Goal: Task Accomplishment & Management: Complete application form

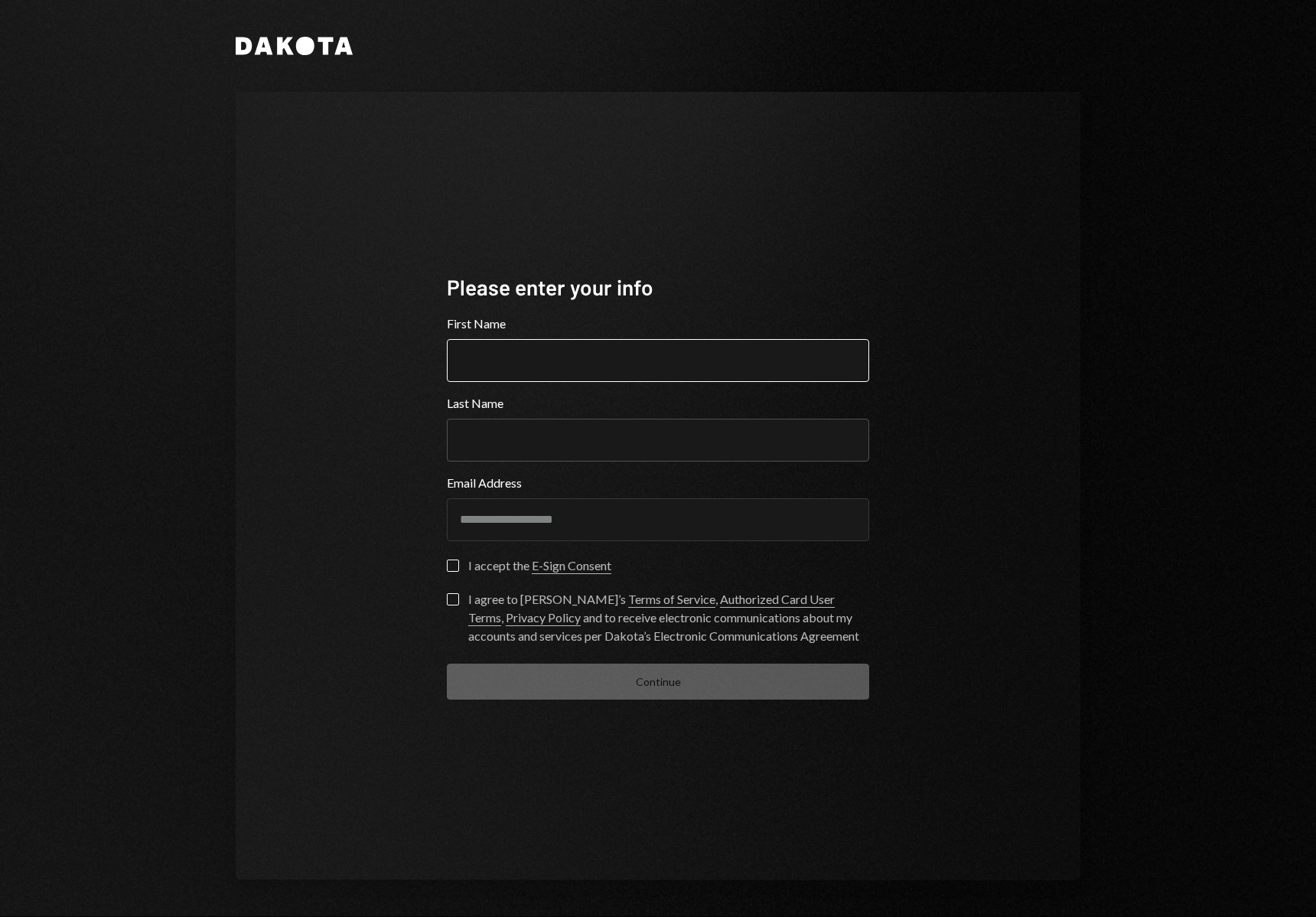
click at [548, 352] on input "First Name" at bounding box center [658, 360] width 423 height 43
click at [547, 354] on input "First Name" at bounding box center [658, 360] width 423 height 43
type input "****"
type input "******"
click at [314, 548] on div "**********" at bounding box center [658, 485] width 845 height 788
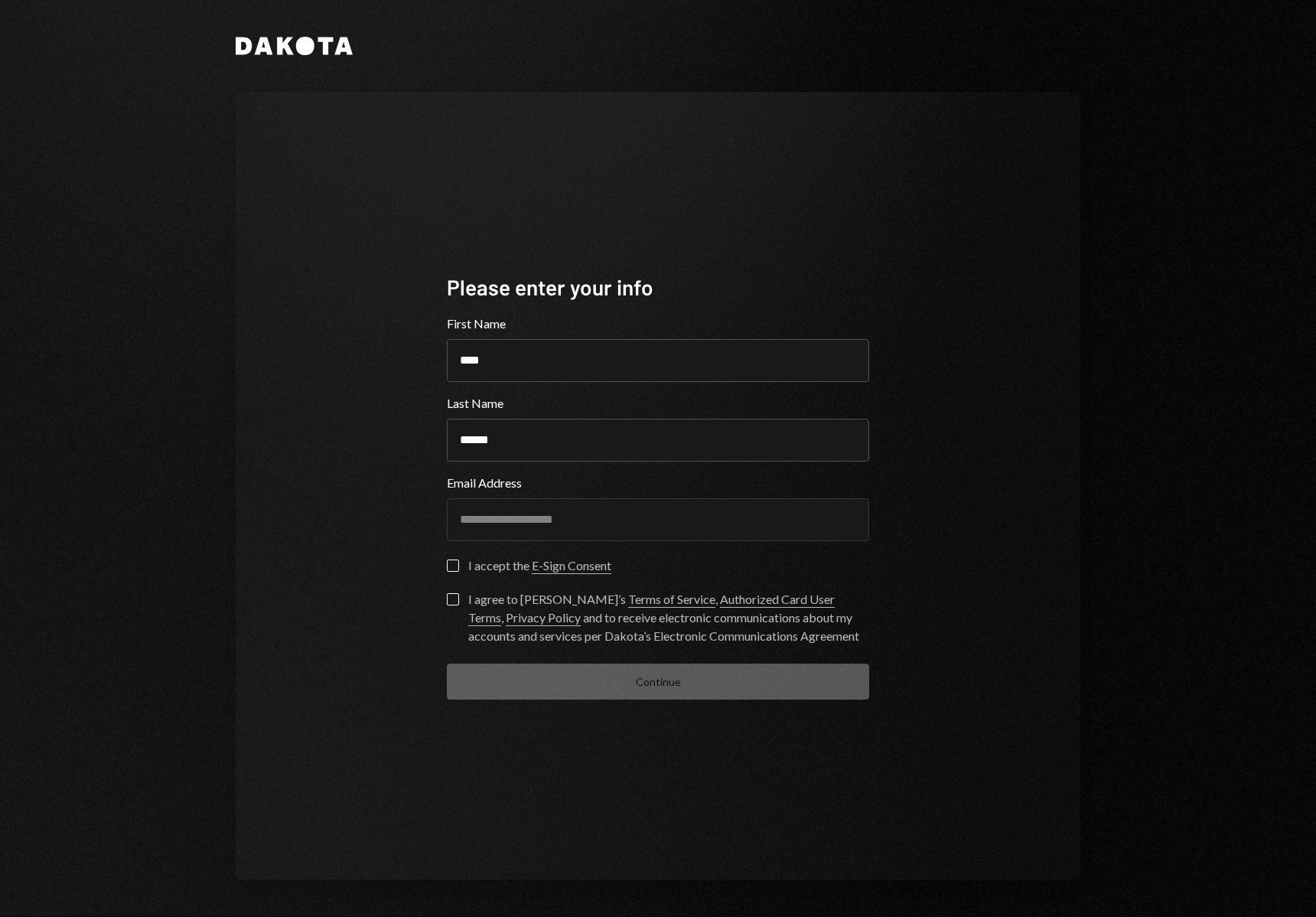
click at [448, 571] on button "I accept the E-Sign Consent" at bounding box center [453, 566] width 12 height 12
click at [451, 605] on label "I agree to Dakota’s Terms of Service , Authorized Card User Terms , Privacy Pol…" at bounding box center [658, 619] width 423 height 52
click at [451, 605] on button "I agree to Dakota’s Terms of Service , Authorized Card User Terms , Privacy Pol…" at bounding box center [453, 599] width 12 height 12
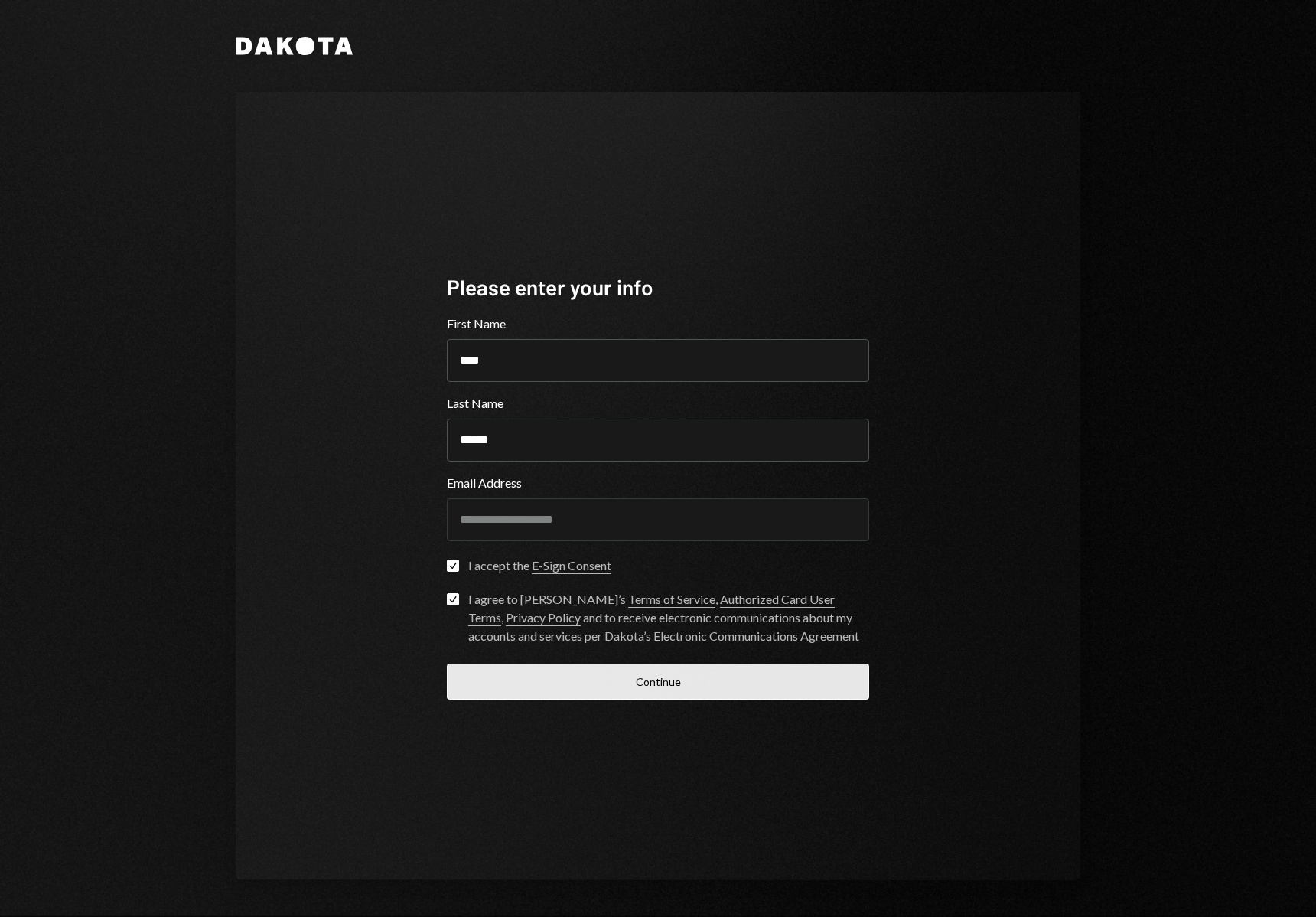
click at [541, 664] on button "Continue" at bounding box center [658, 681] width 423 height 36
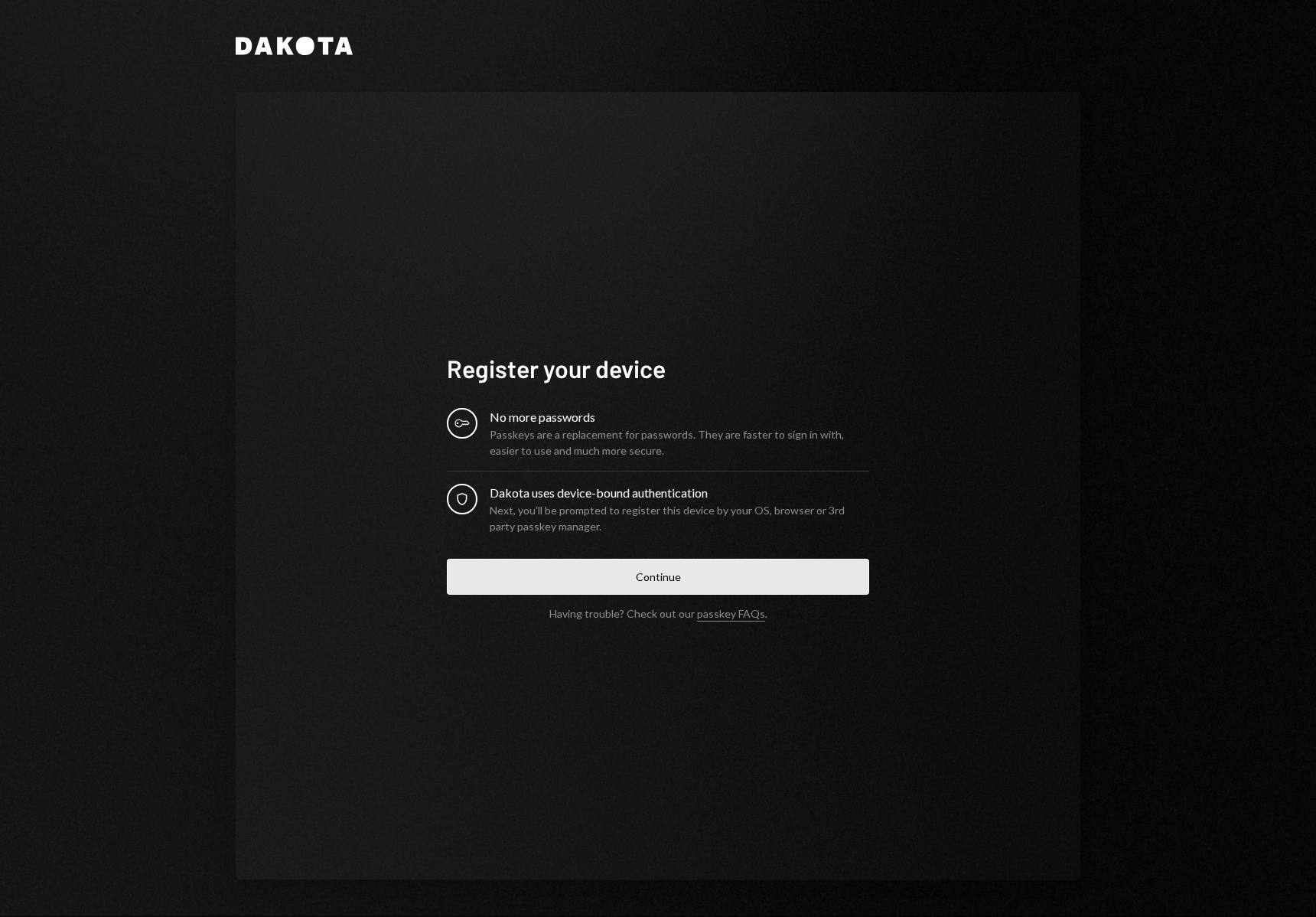
click at [583, 583] on button "Continue" at bounding box center [658, 576] width 423 height 36
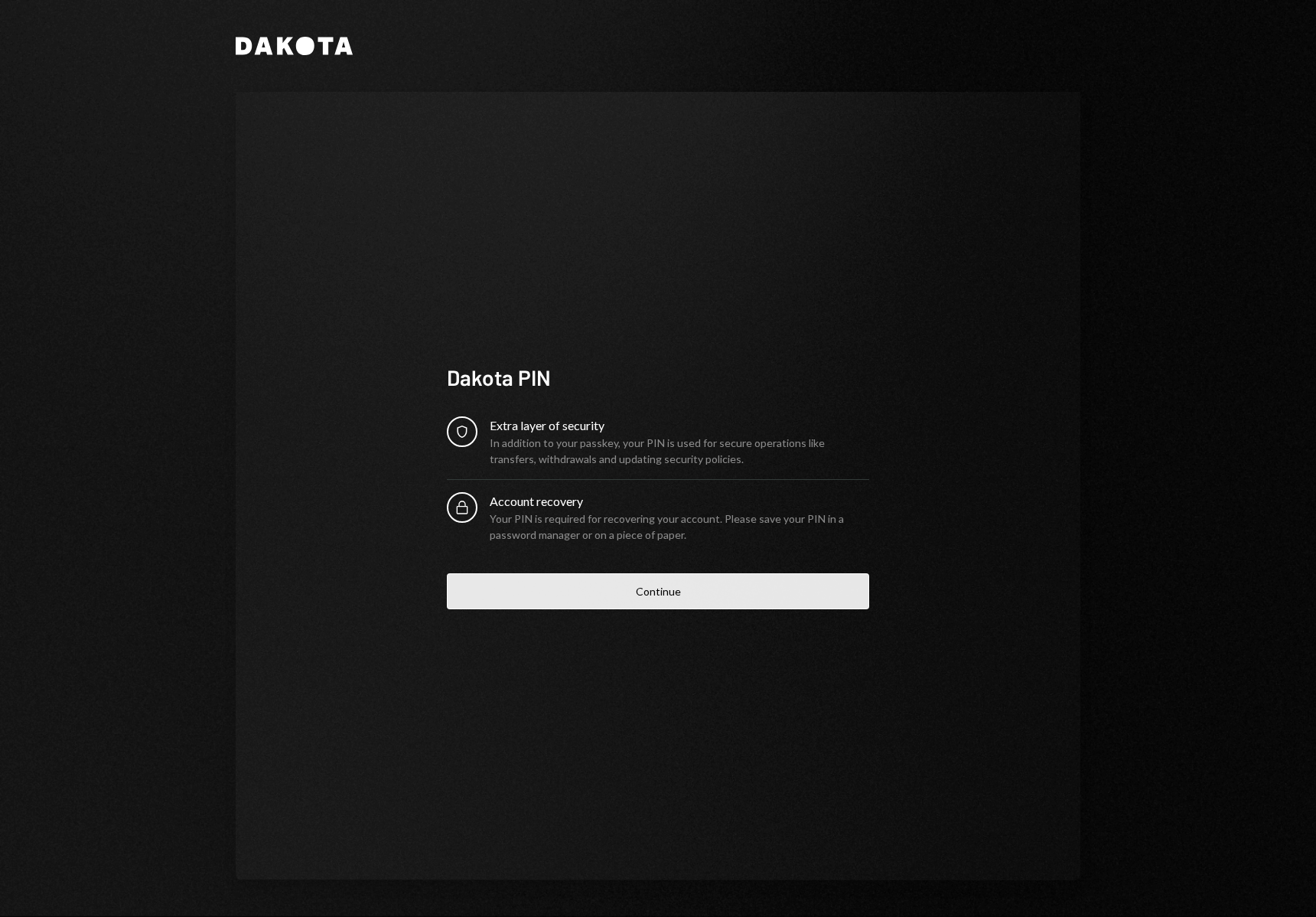
click at [683, 584] on button "Continue" at bounding box center [658, 590] width 423 height 36
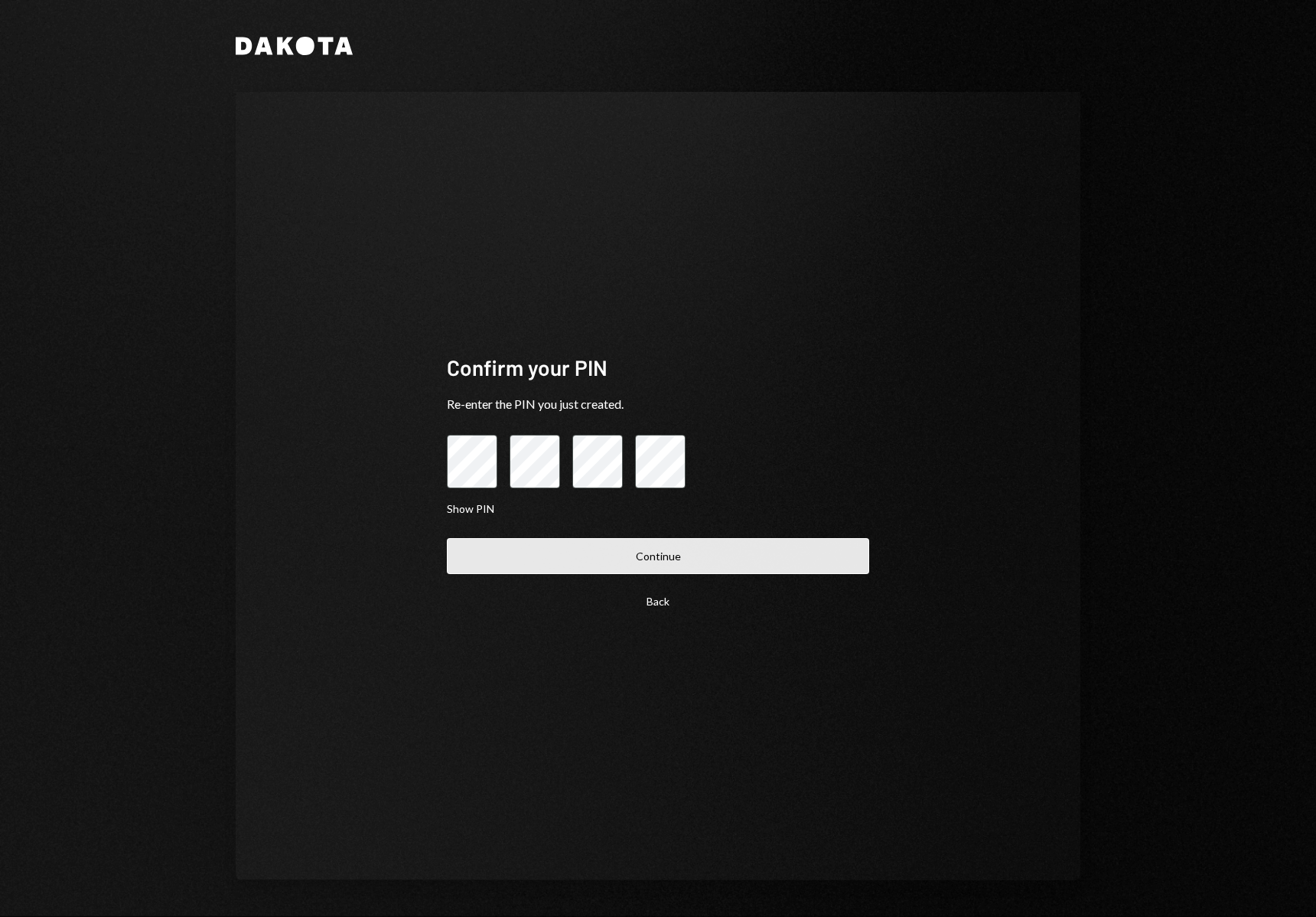
click at [745, 567] on button "Continue" at bounding box center [658, 555] width 423 height 36
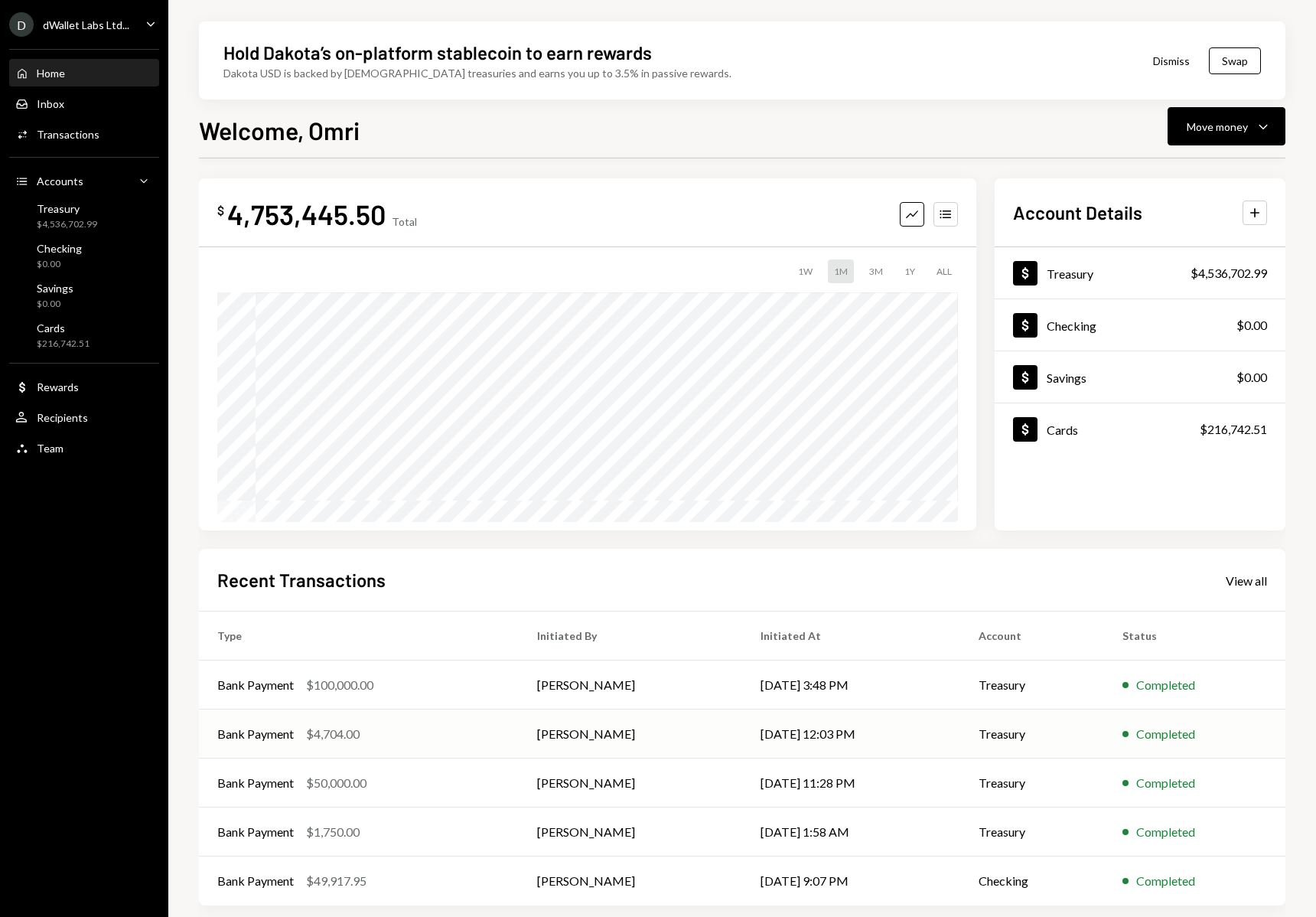
scroll to position [6, 0]
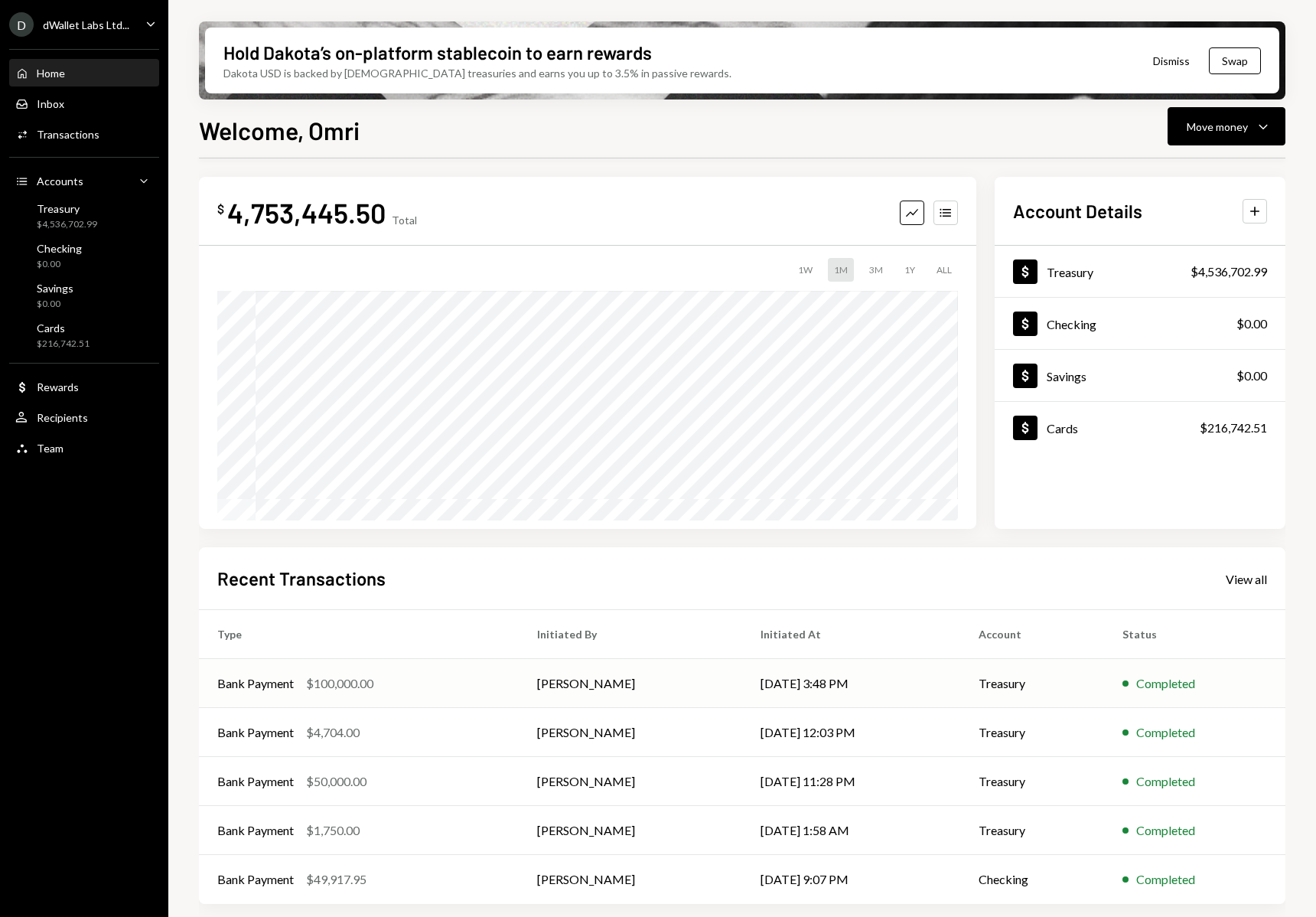
click at [470, 686] on div "Bank Payment $100,000.00" at bounding box center [358, 683] width 283 height 19
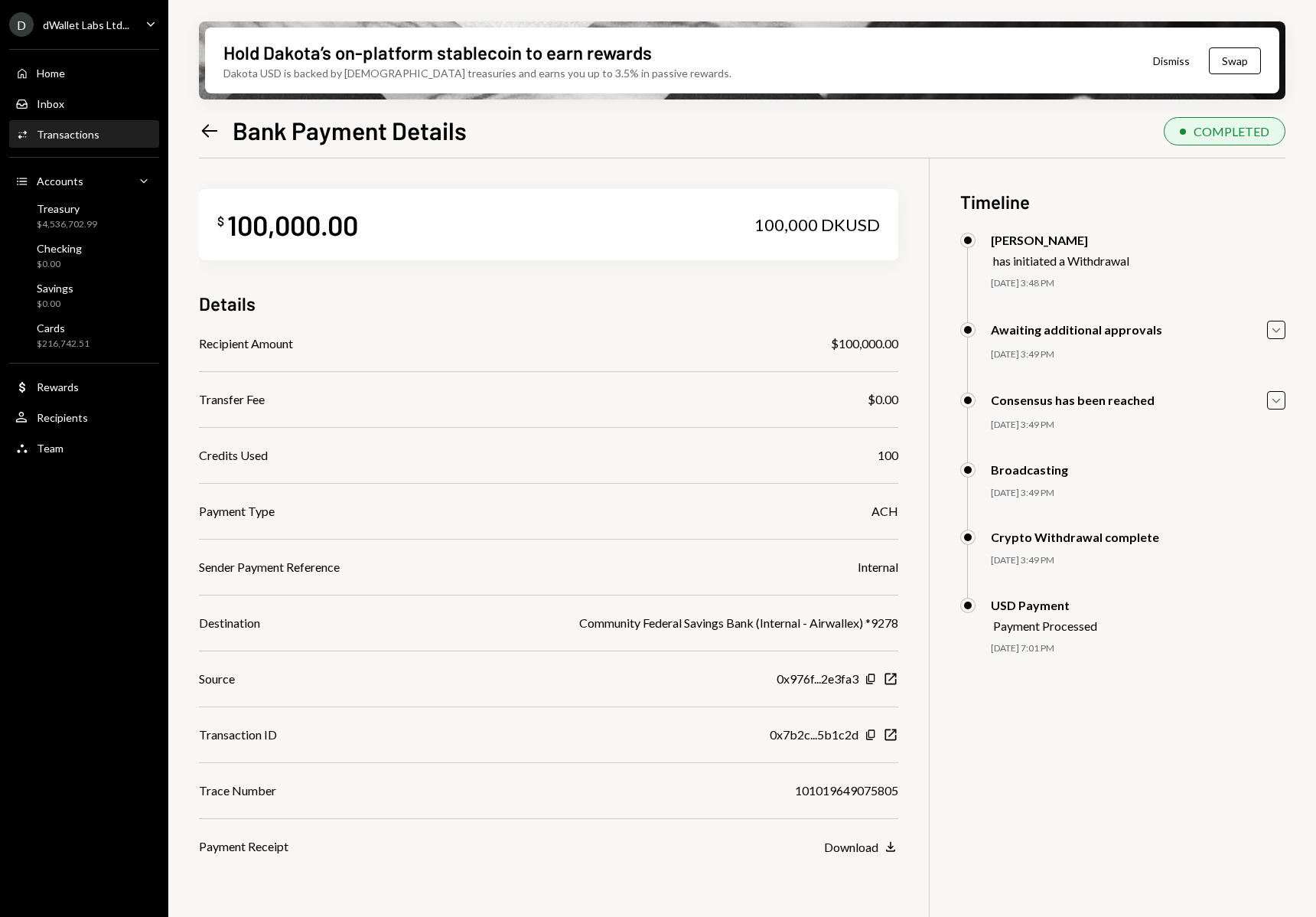
click at [201, 126] on icon "Left Arrow" at bounding box center [209, 131] width 21 height 21
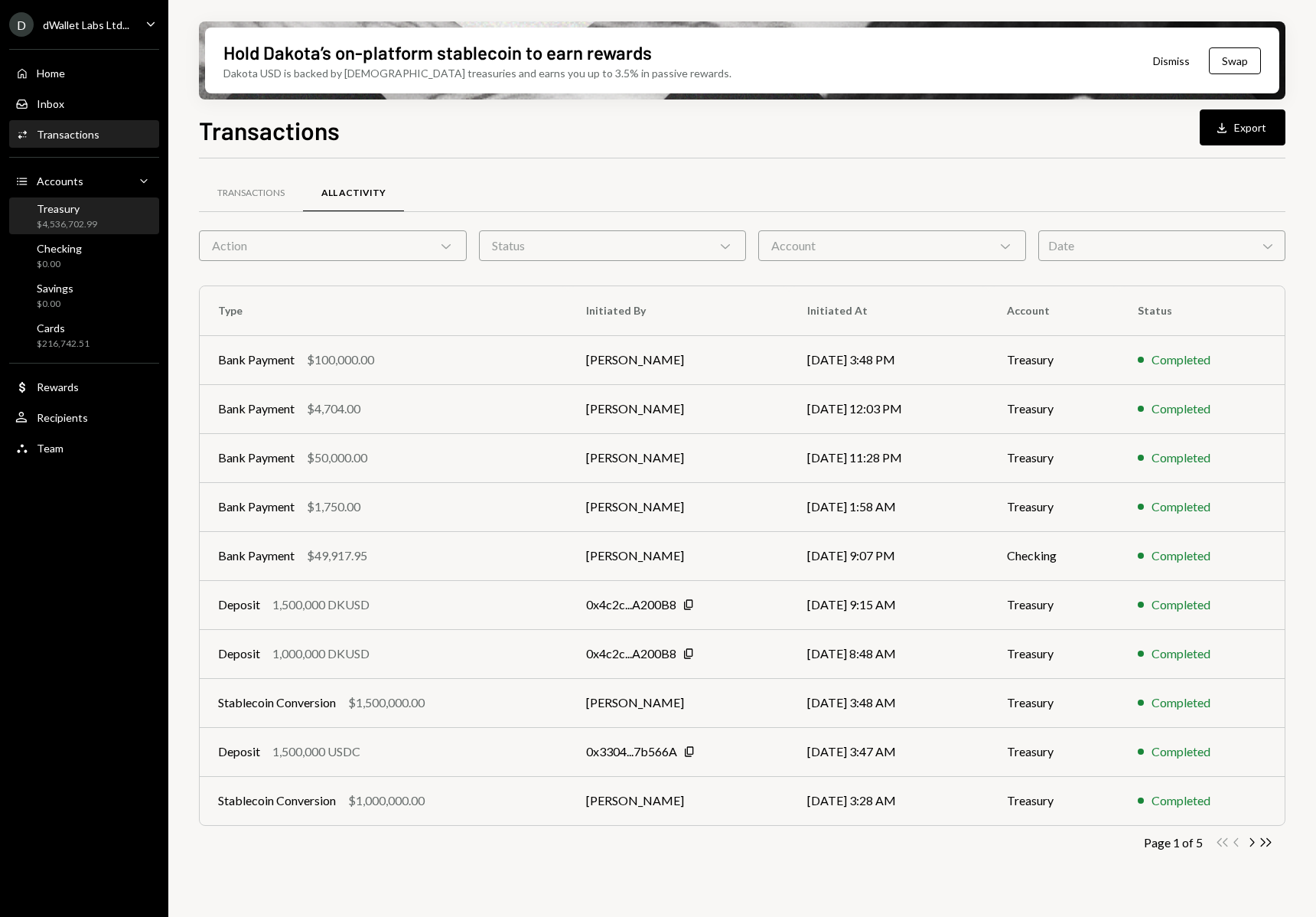
click at [95, 222] on div "$4,536,702.99" at bounding box center [67, 224] width 60 height 13
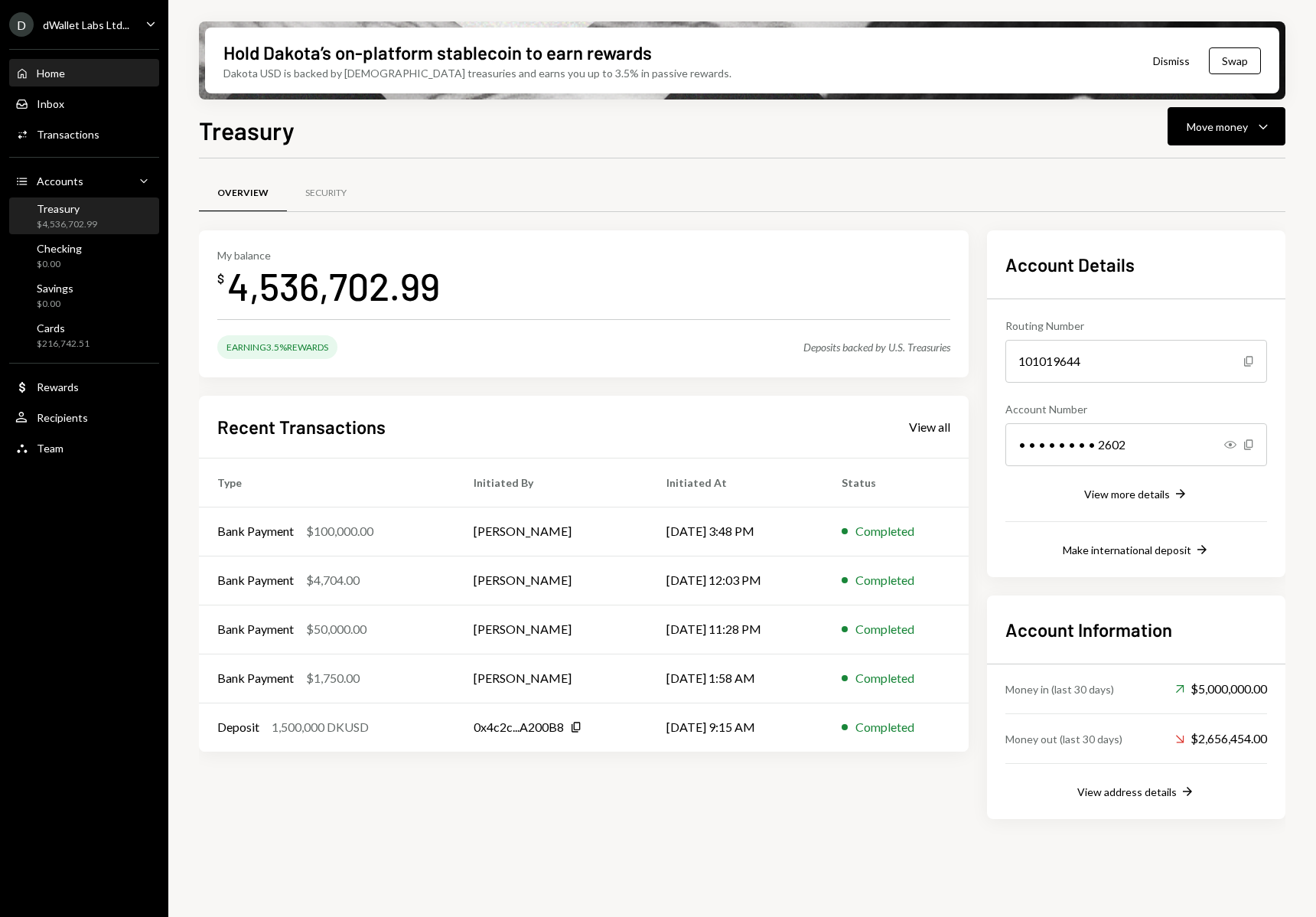
click at [83, 82] on div "Home Home" at bounding box center [84, 72] width 138 height 26
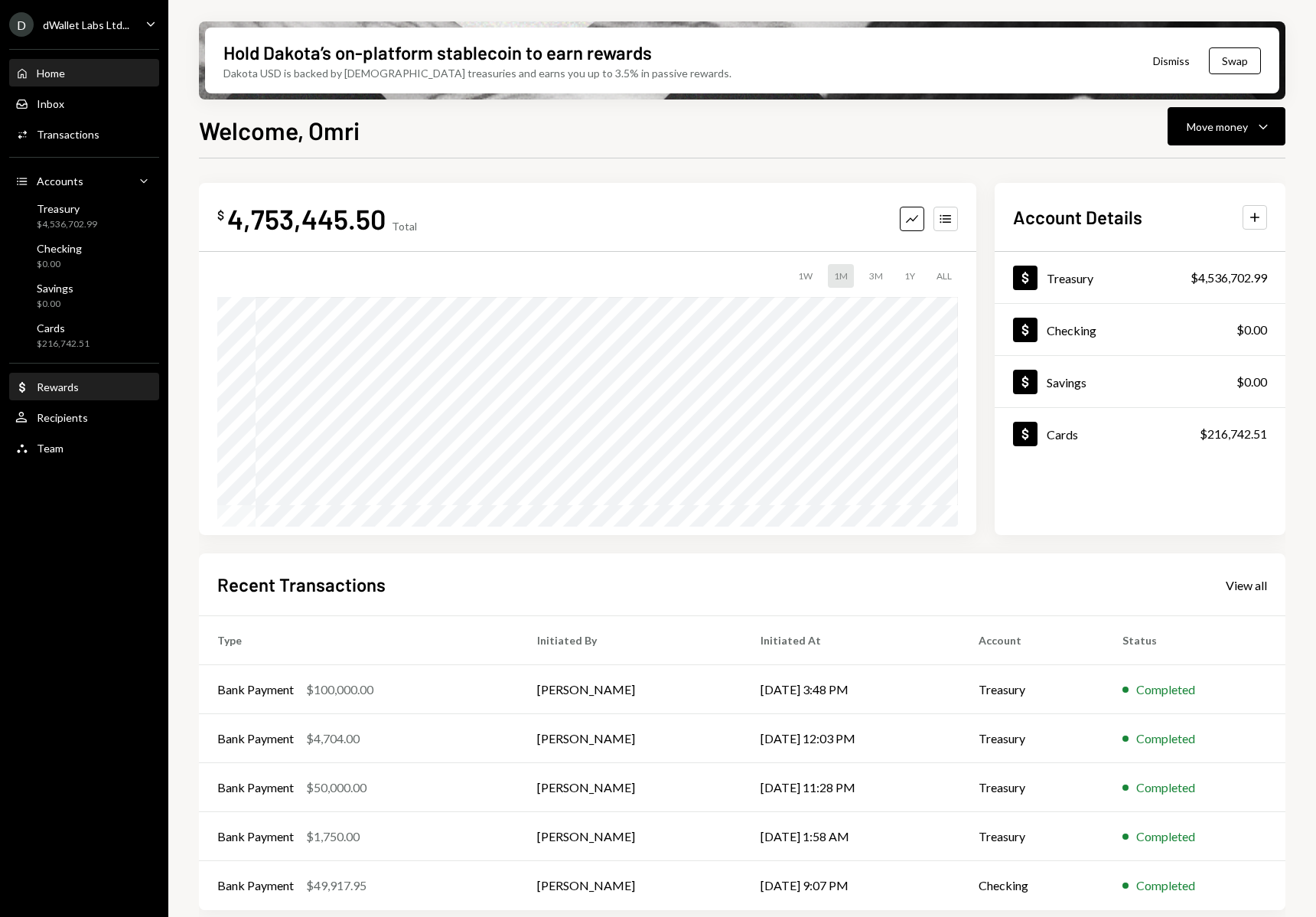
click at [71, 387] on div "Rewards" at bounding box center [58, 387] width 42 height 13
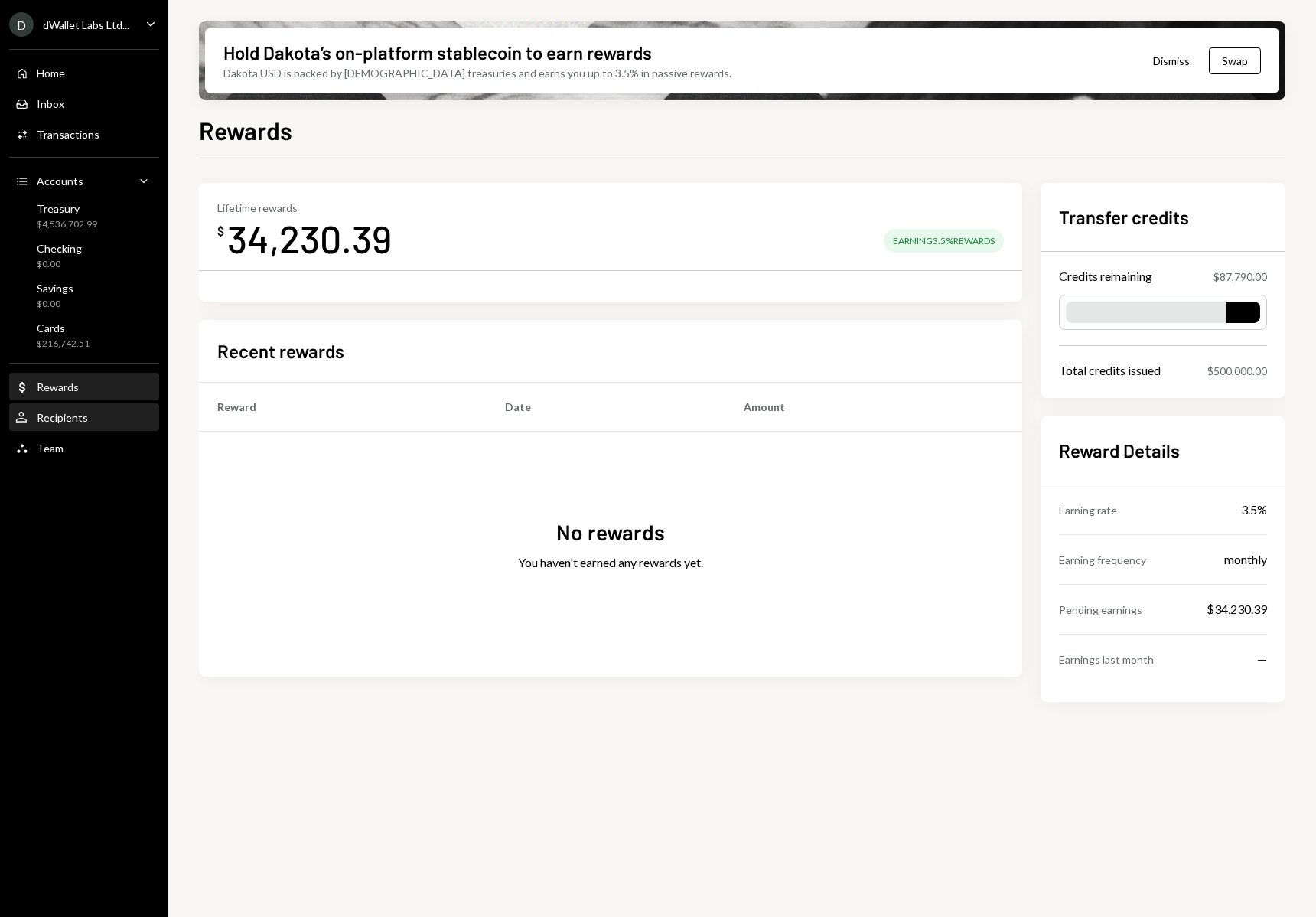
click at [78, 423] on div "Recipients" at bounding box center [63, 417] width 51 height 13
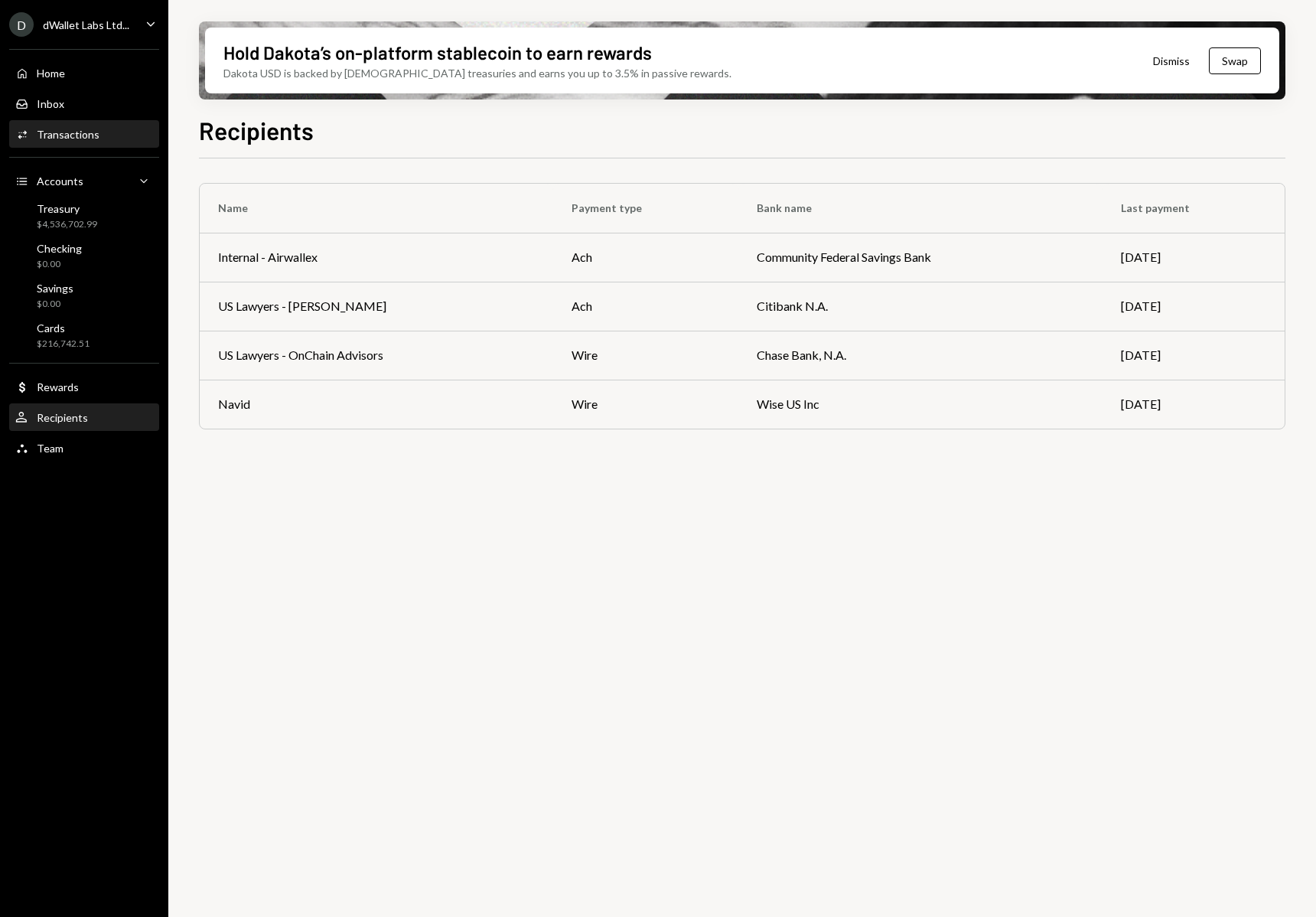
click at [83, 145] on div "Activities Transactions" at bounding box center [84, 134] width 138 height 26
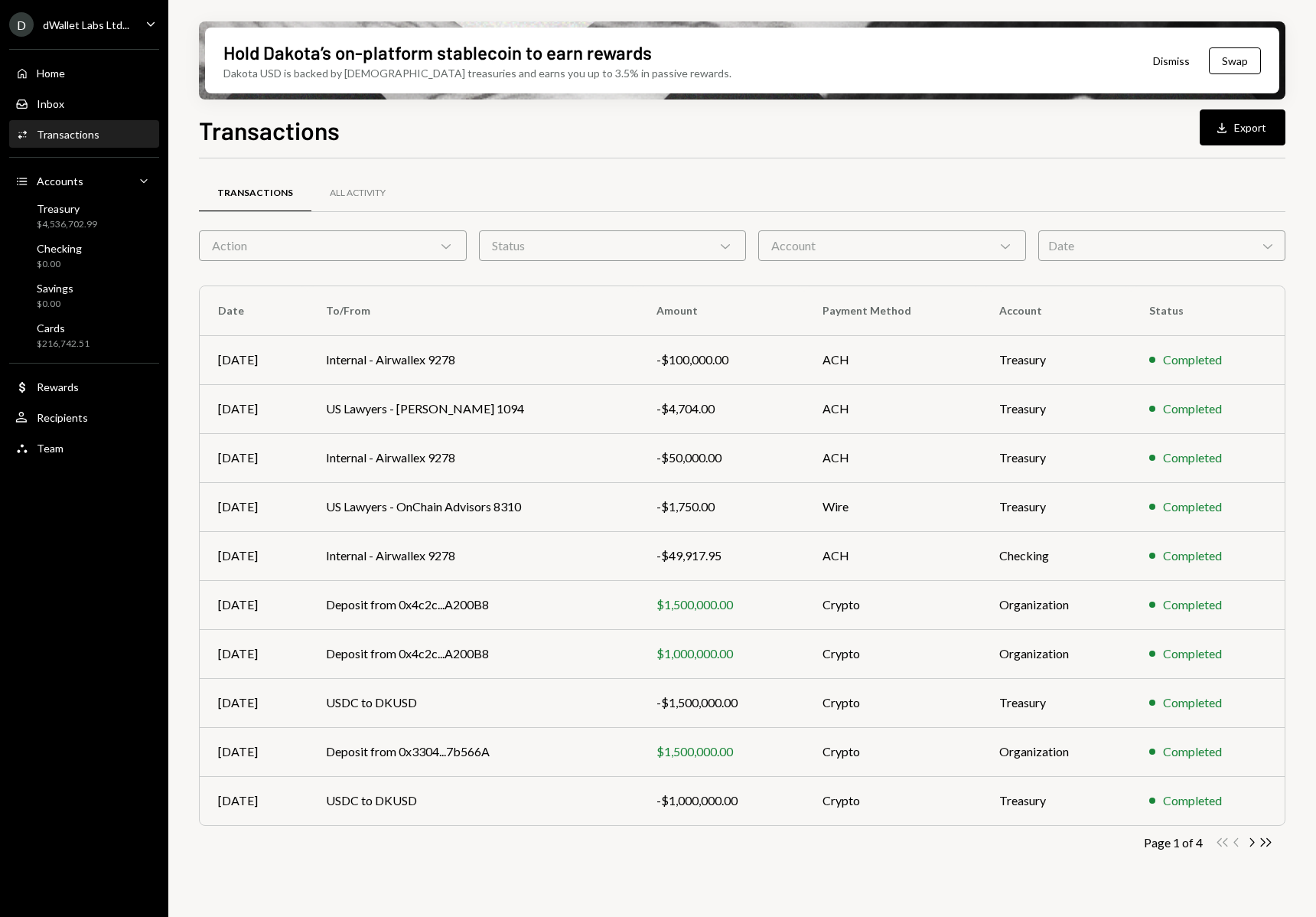
click at [1274, 842] on div "Page 1 of 4 Double Arrow Left Chevron Left Chevron Right Double Arrow Right" at bounding box center [741, 842] width 1087 height 14
click at [1270, 838] on icon "Double Arrow Right" at bounding box center [1266, 842] width 14 height 14
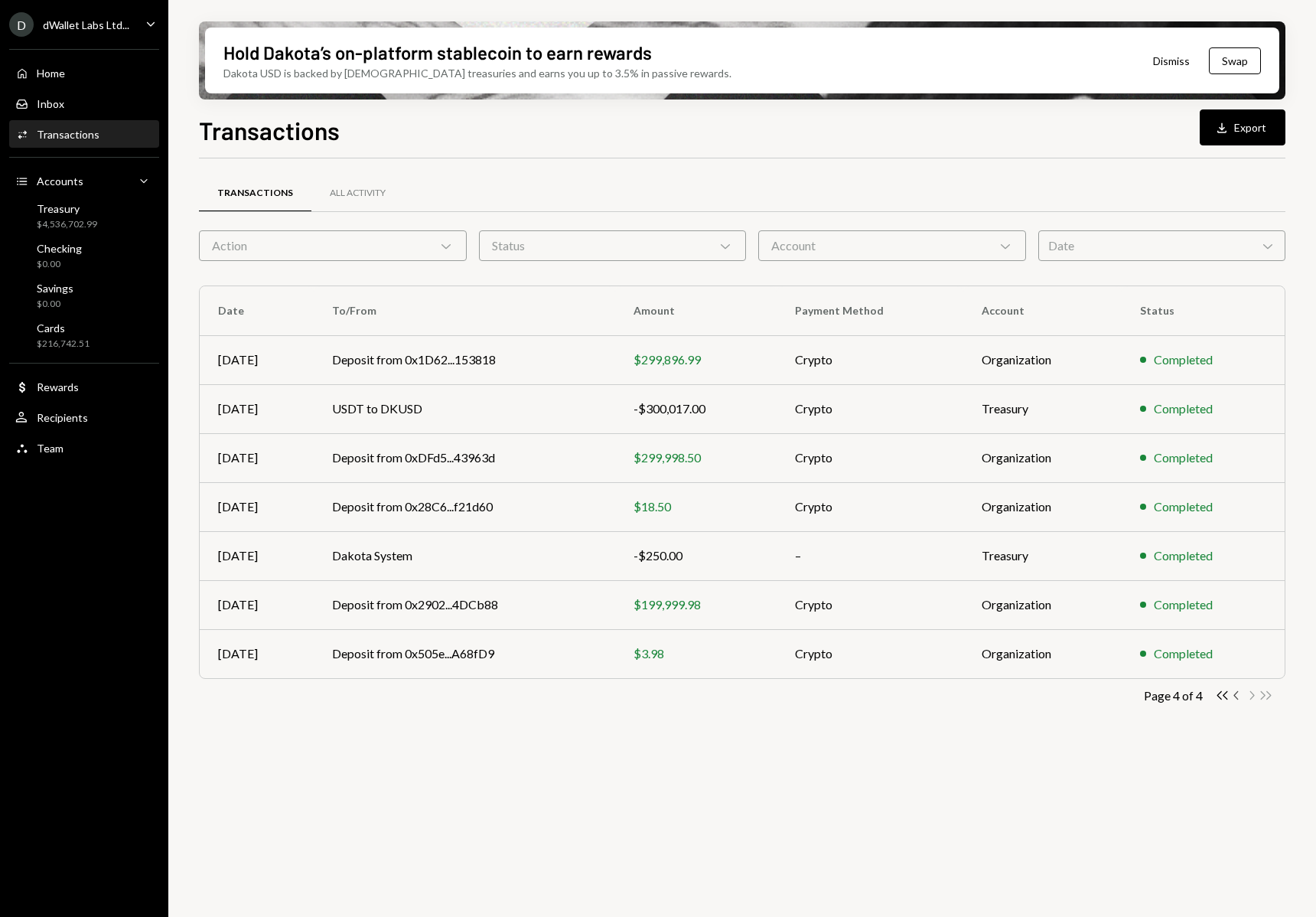
click at [1236, 694] on icon "Chevron Left" at bounding box center [1237, 695] width 14 height 14
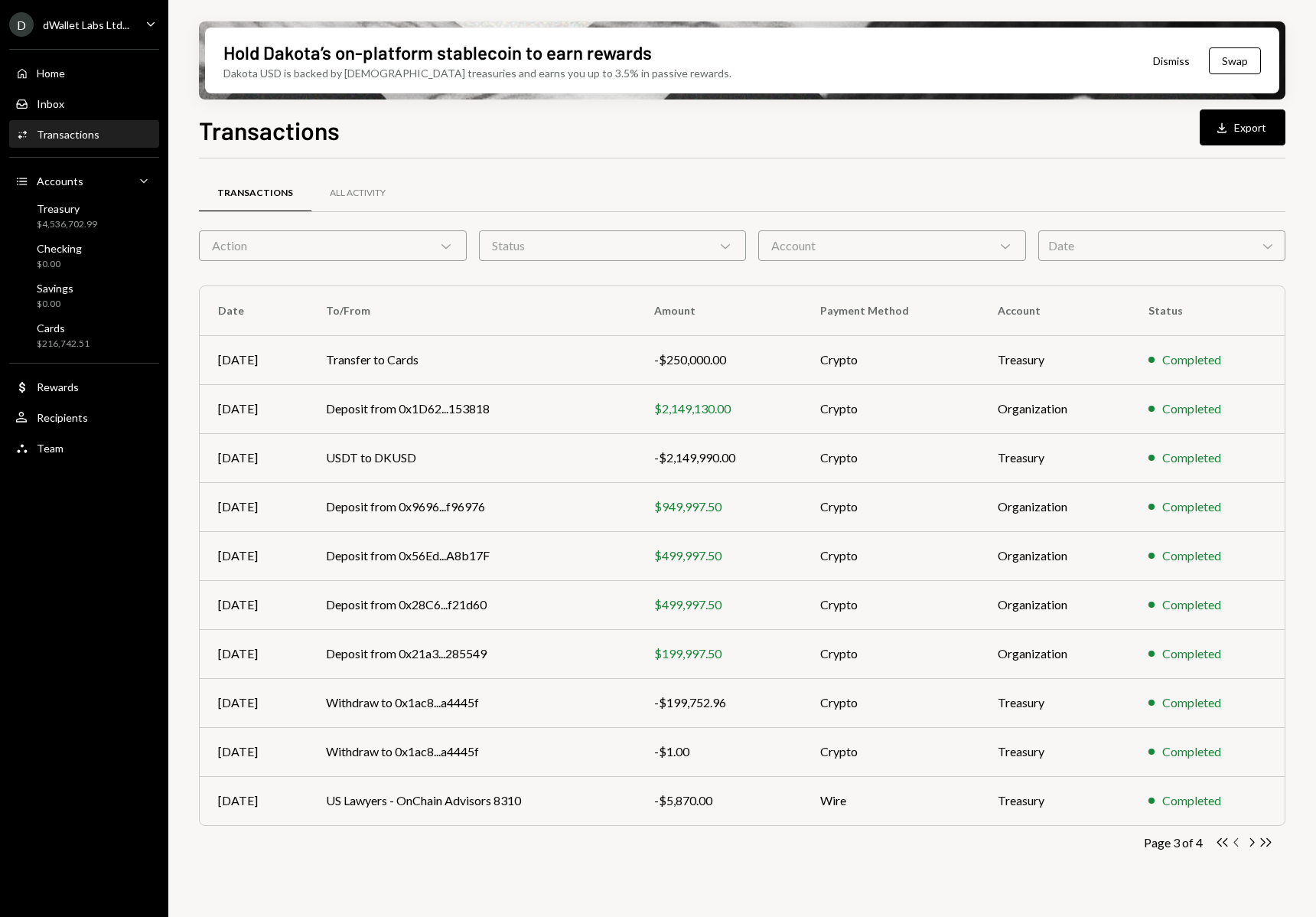
click at [1237, 840] on icon "Chevron Left" at bounding box center [1237, 842] width 14 height 14
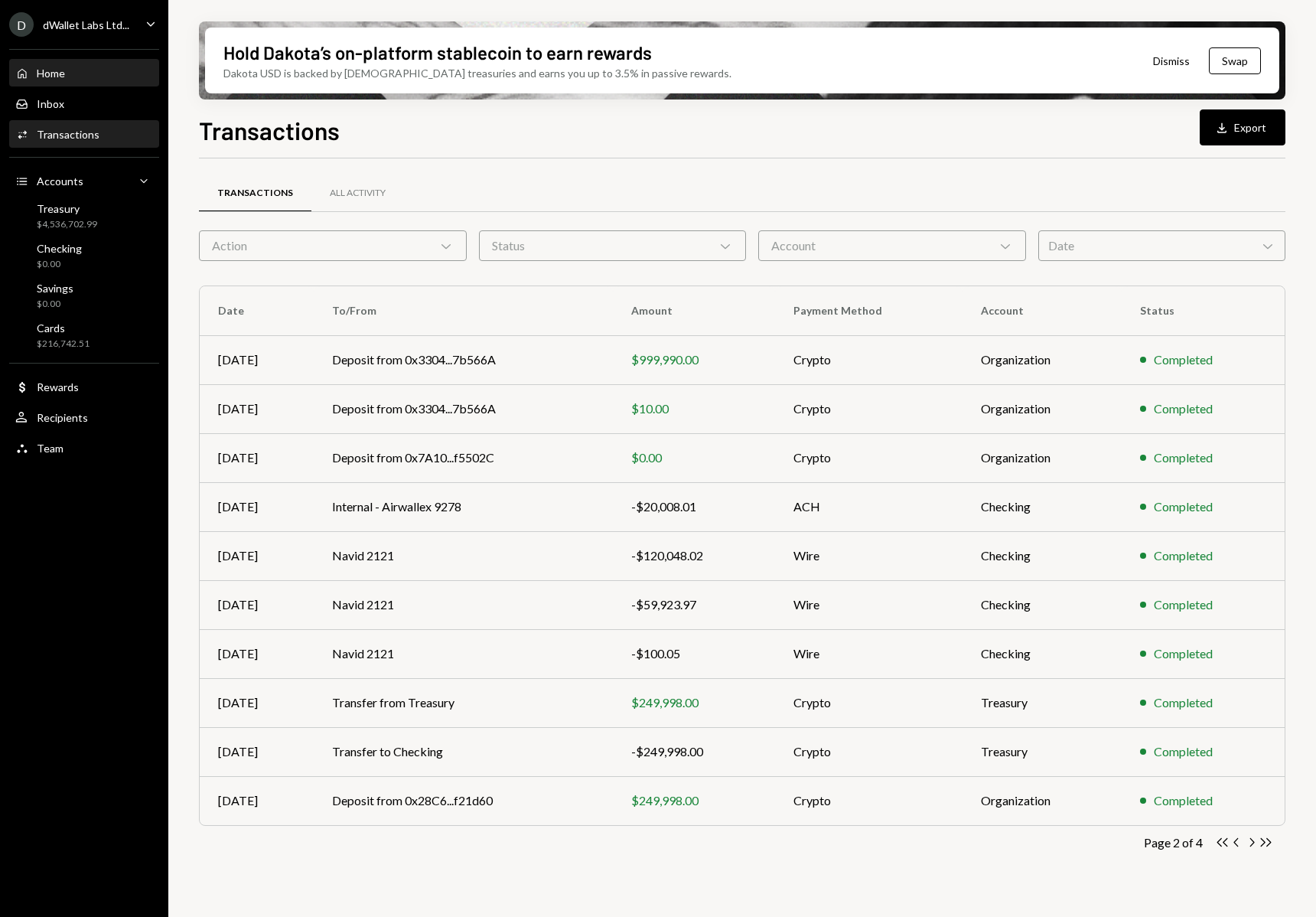
click at [61, 66] on div "Home Home" at bounding box center [40, 73] width 49 height 14
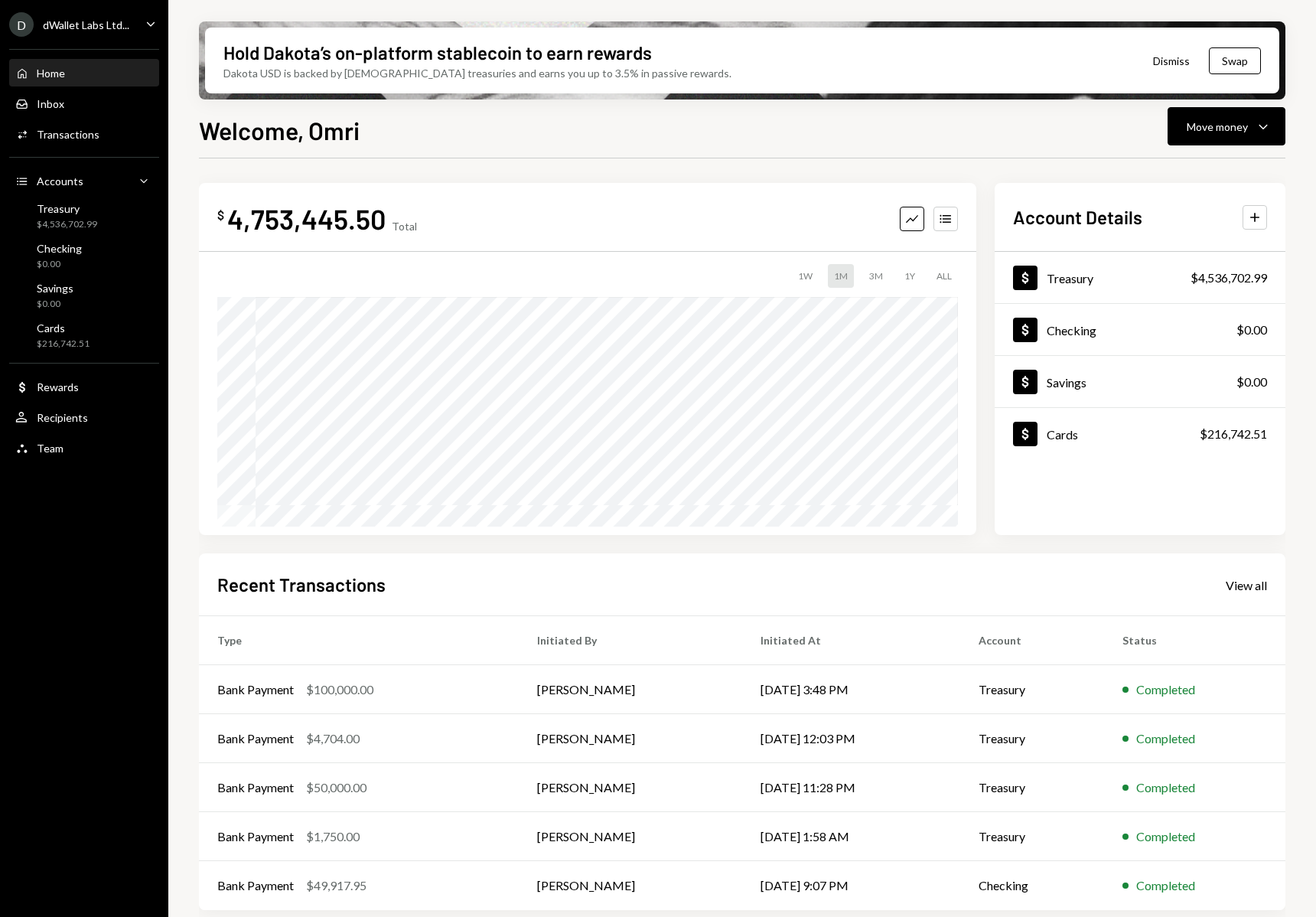
click at [154, 20] on icon "Caret Down" at bounding box center [150, 23] width 17 height 17
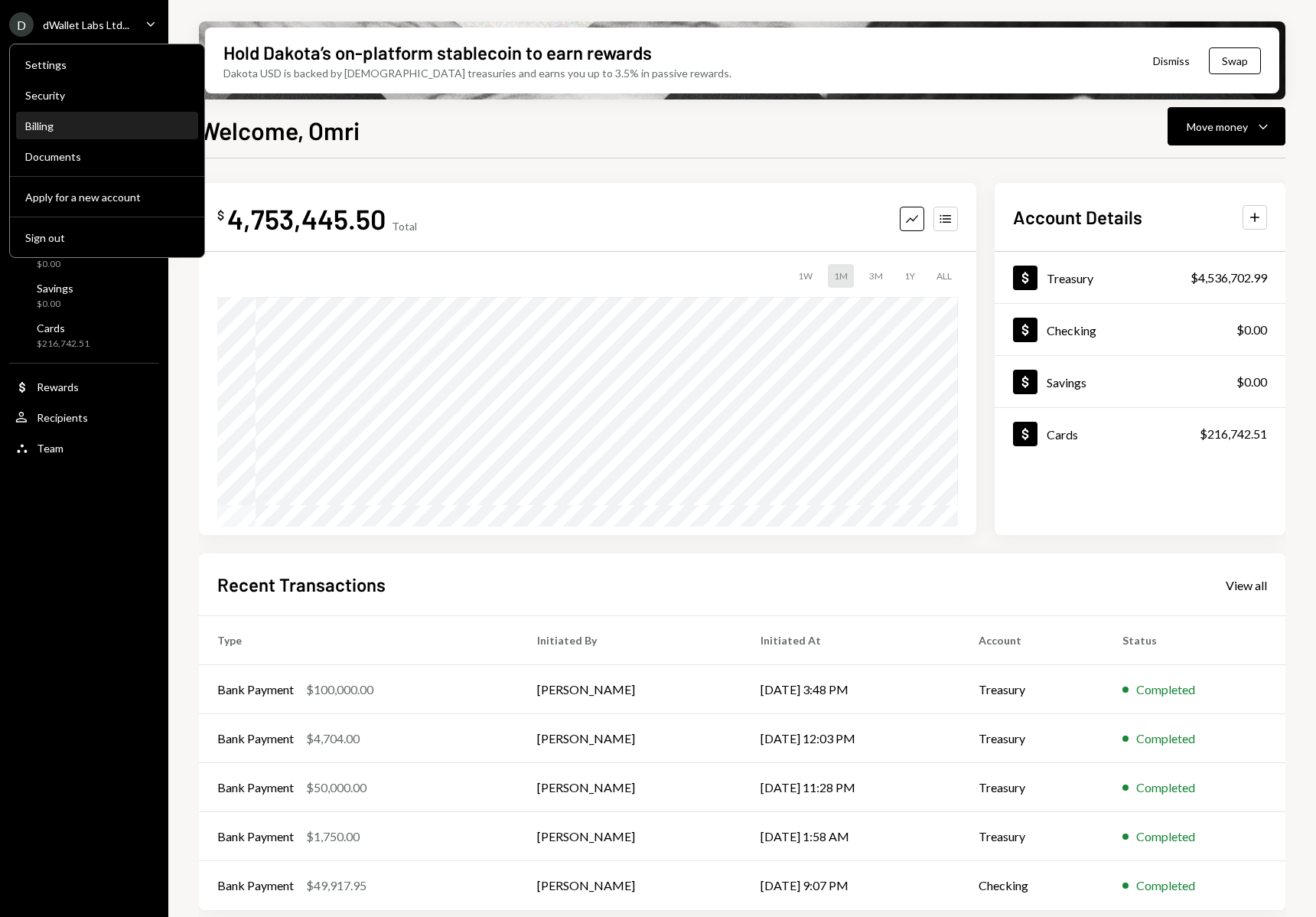
click at [82, 132] on div "Billing" at bounding box center [108, 125] width 164 height 26
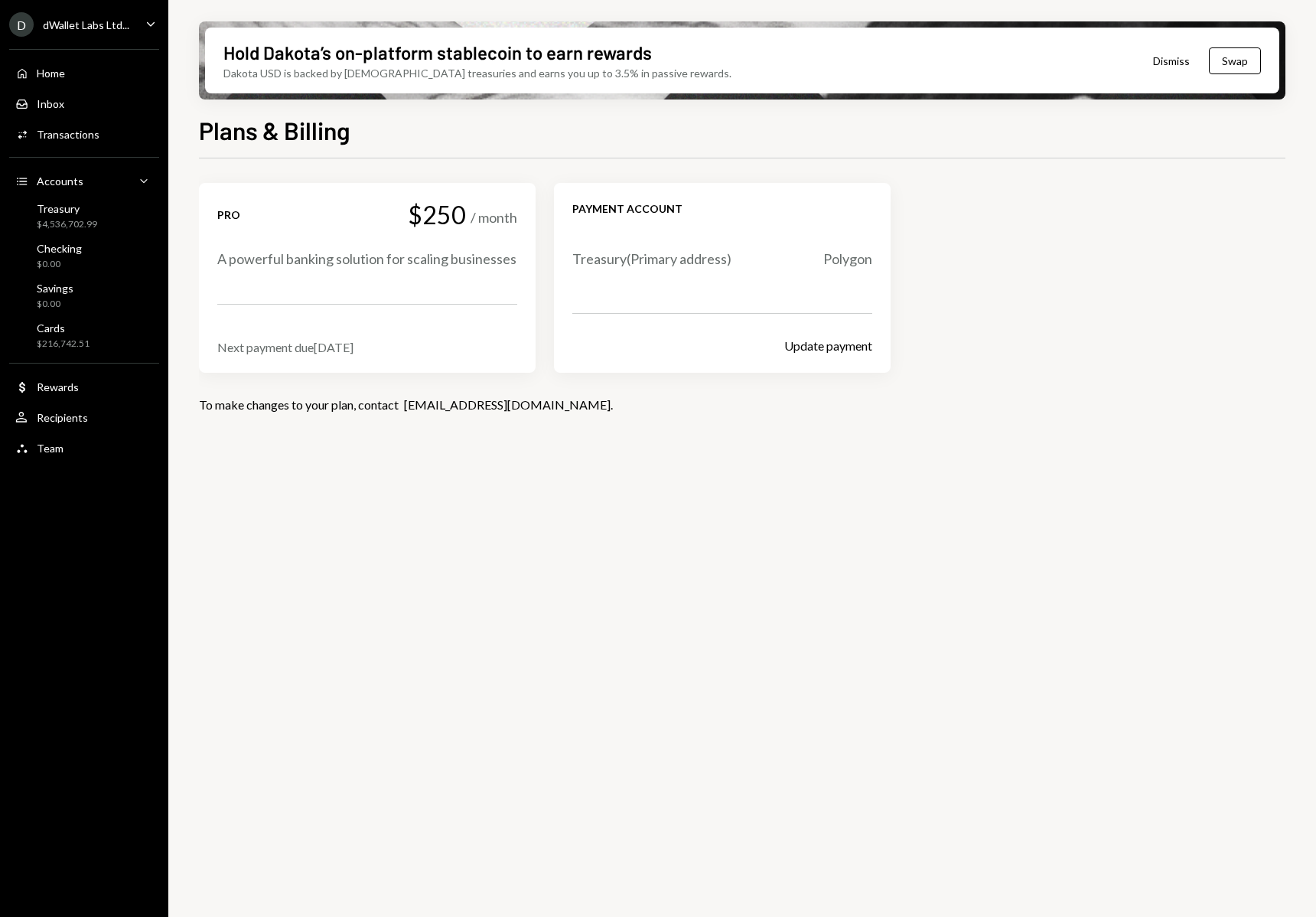
click at [142, 22] on icon "Caret Down" at bounding box center [150, 23] width 17 height 17
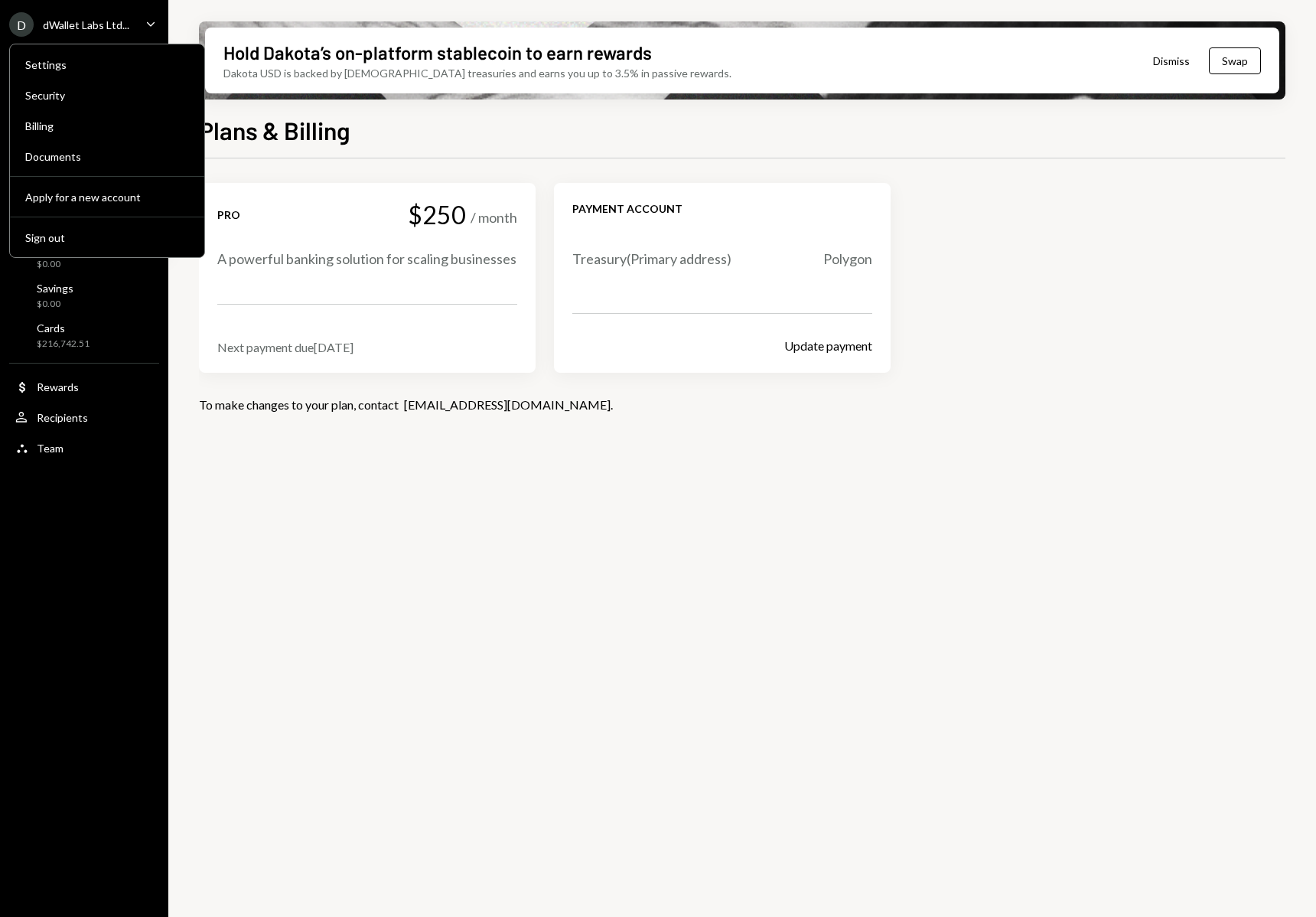
click at [142, 24] on icon "Caret Down" at bounding box center [150, 23] width 17 height 17
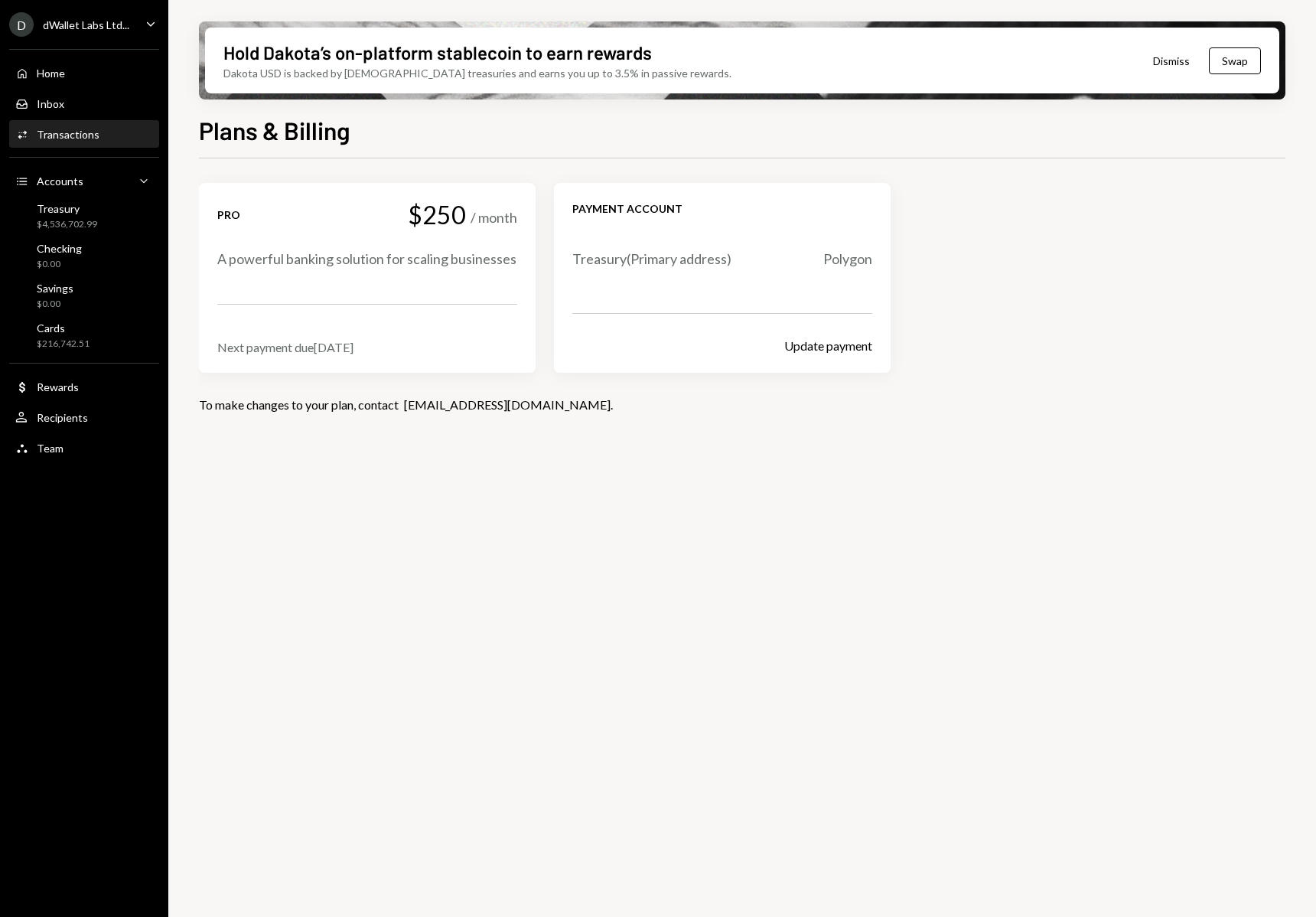
click at [84, 132] on div "Transactions" at bounding box center [68, 134] width 63 height 13
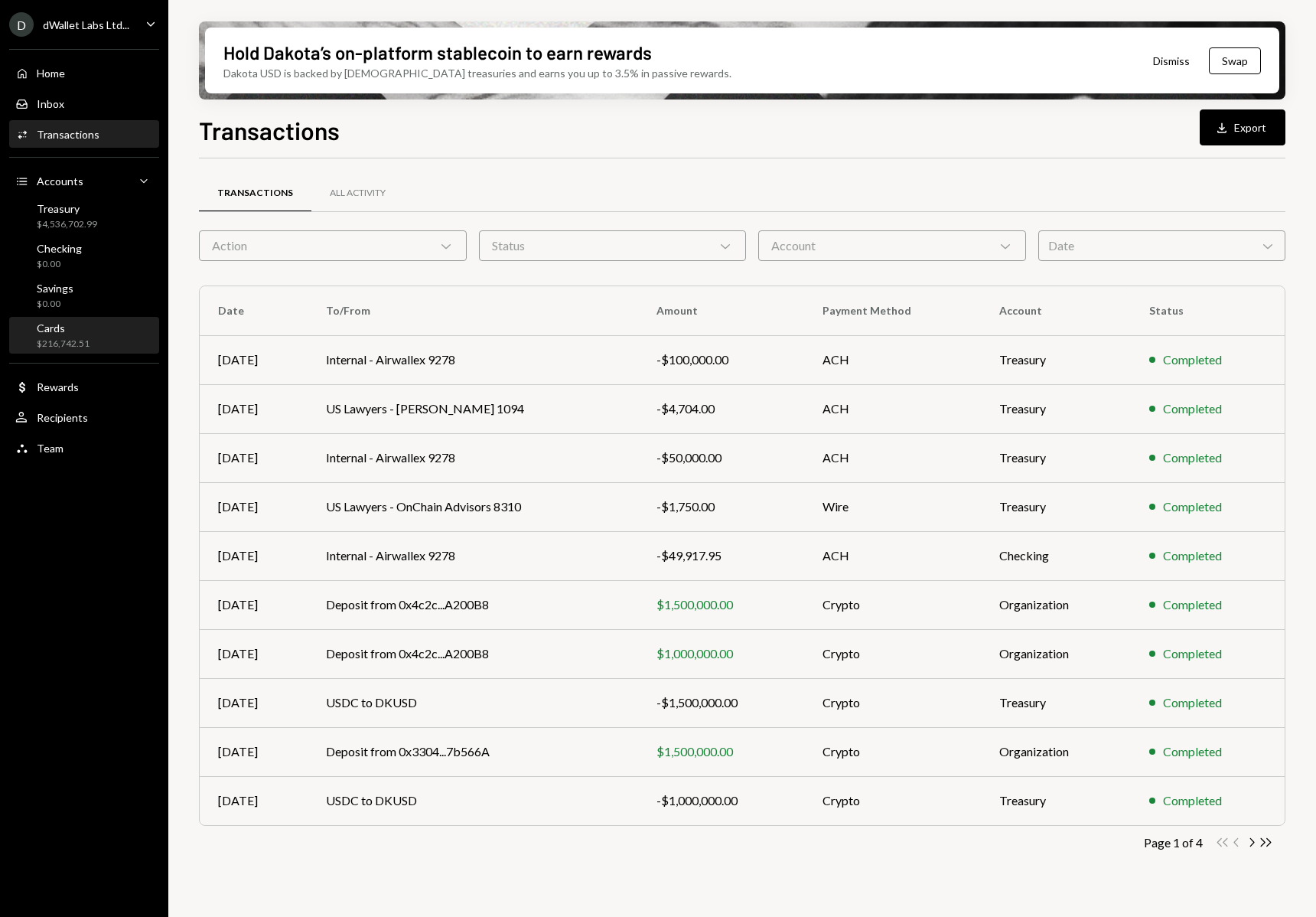
click at [69, 337] on div "$216,742.51" at bounding box center [64, 343] width 53 height 13
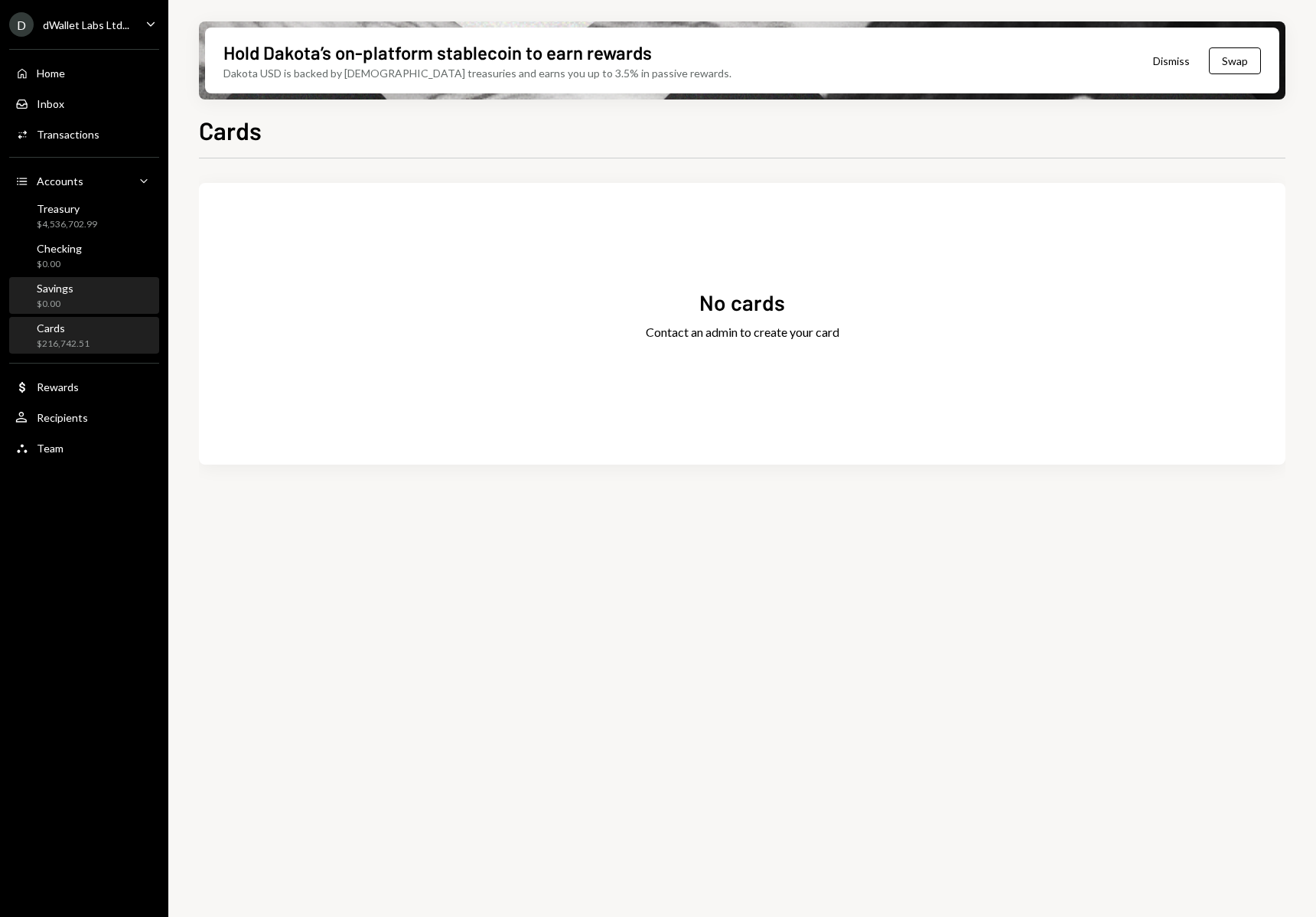
click at [96, 290] on div "Savings $0.00" at bounding box center [84, 296] width 138 height 29
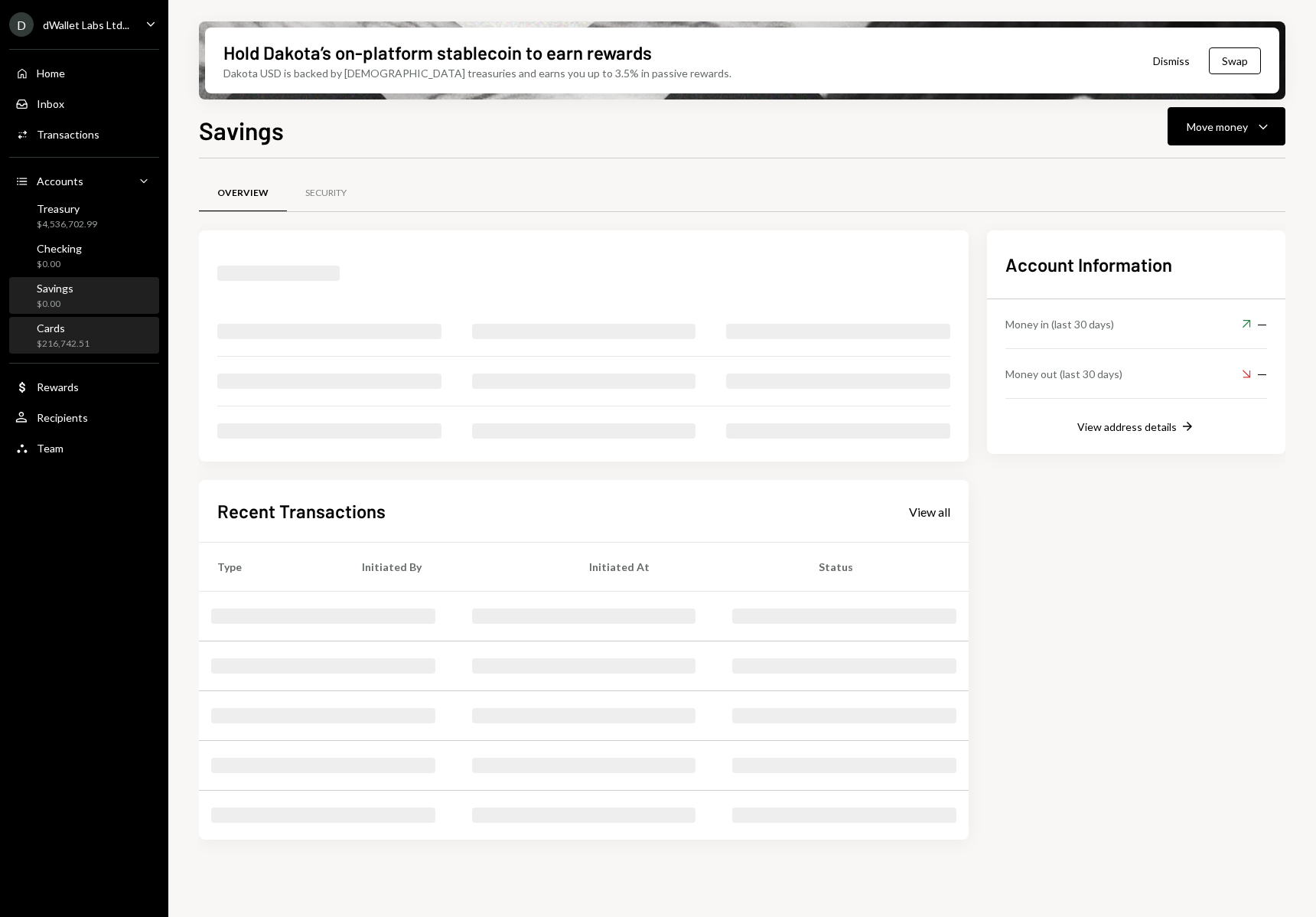
click at [92, 334] on div "Cards $216,742.51" at bounding box center [84, 335] width 138 height 29
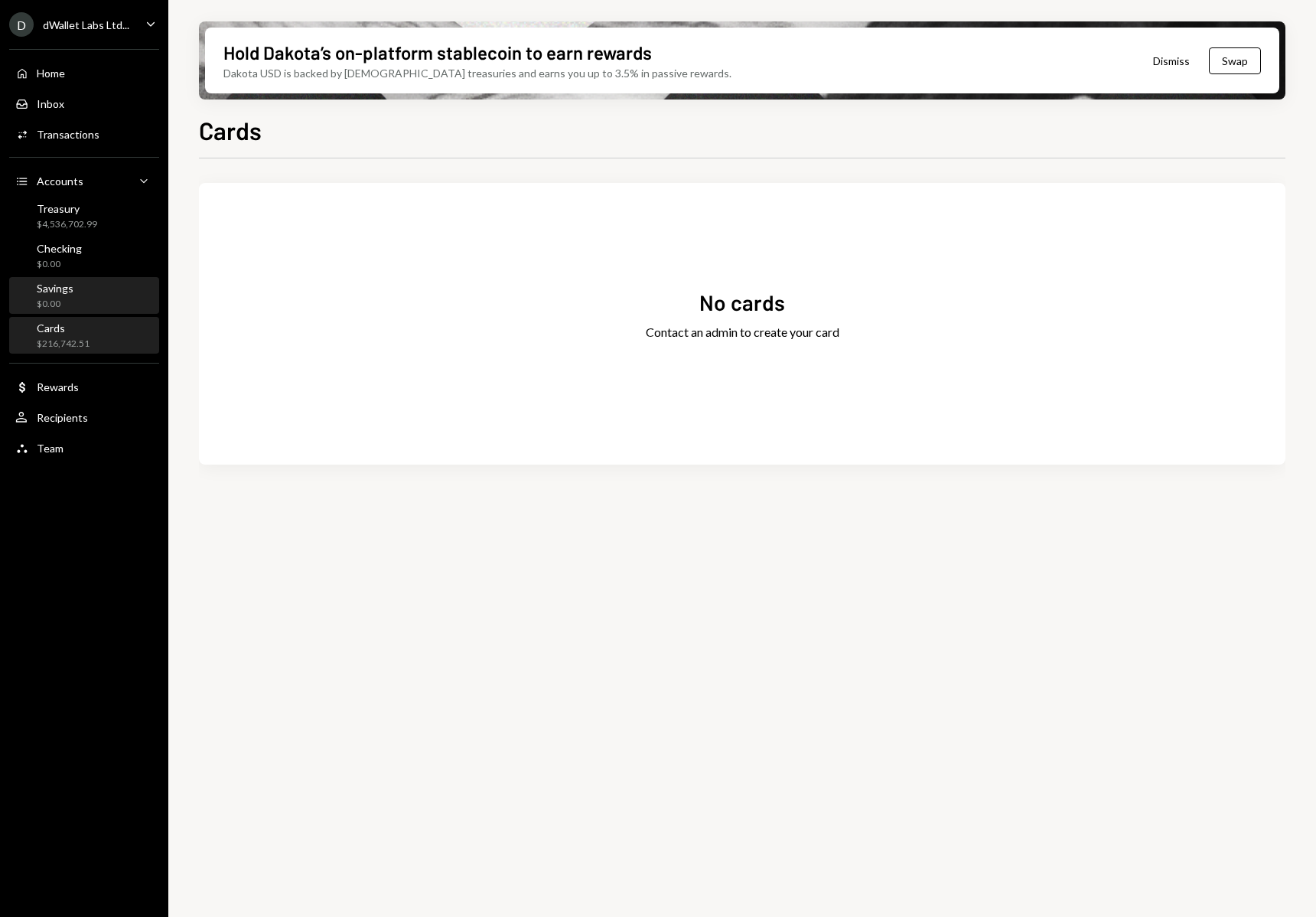
click at [80, 302] on div "Savings $0.00" at bounding box center [84, 296] width 138 height 29
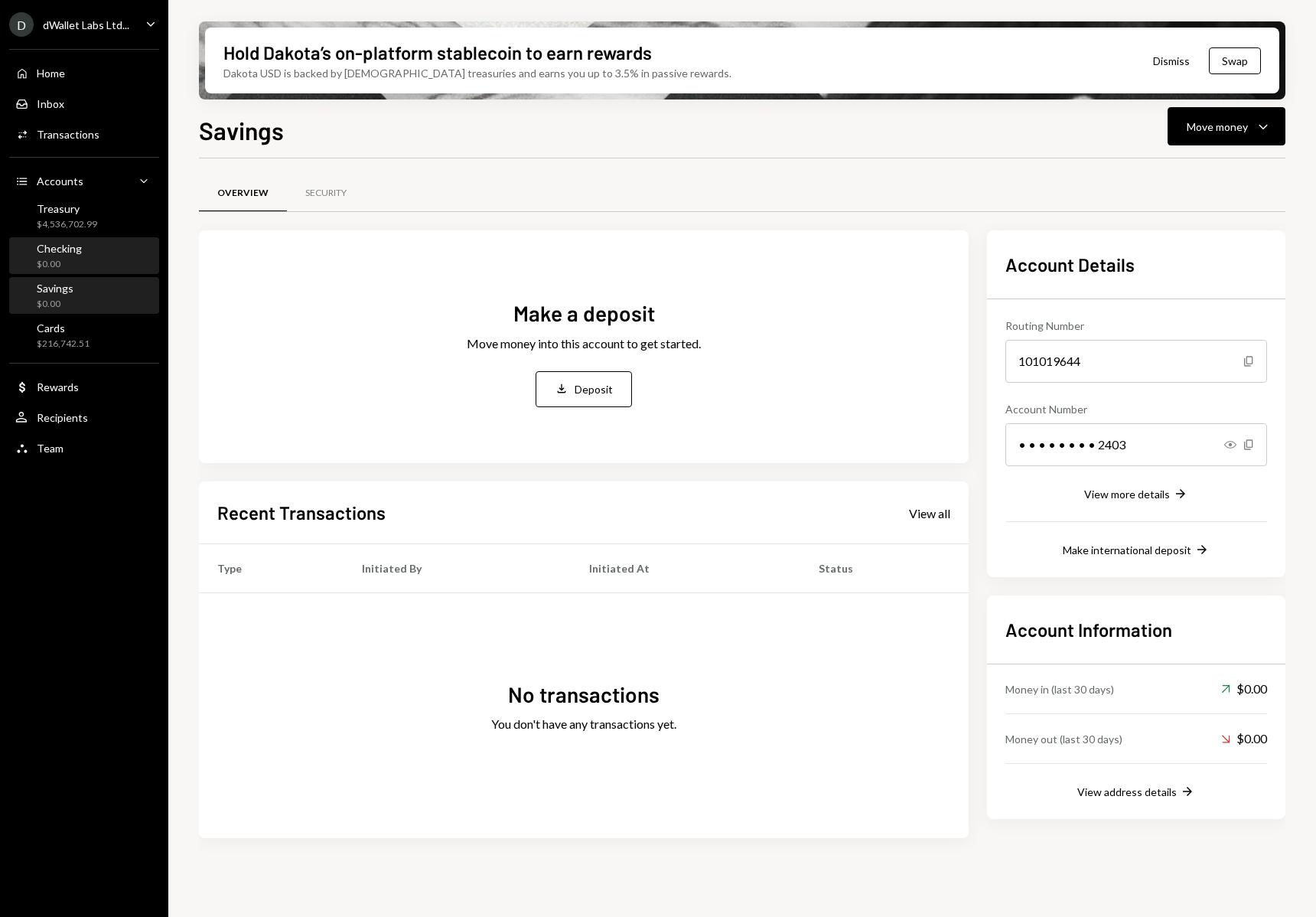
click at [83, 247] on div "Checking $0.00" at bounding box center [84, 256] width 138 height 29
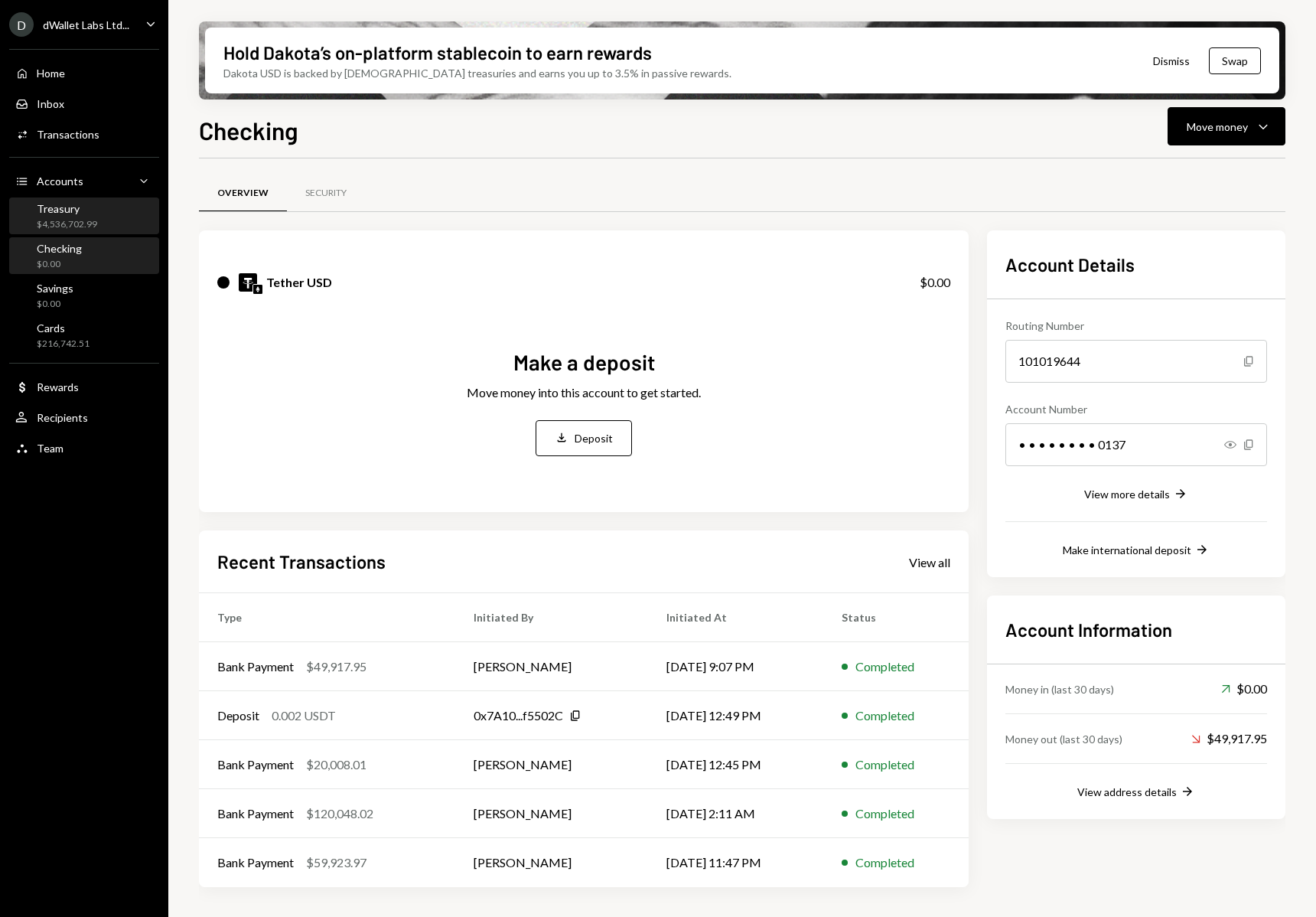
click at [80, 222] on div "$4,536,702.99" at bounding box center [67, 224] width 60 height 13
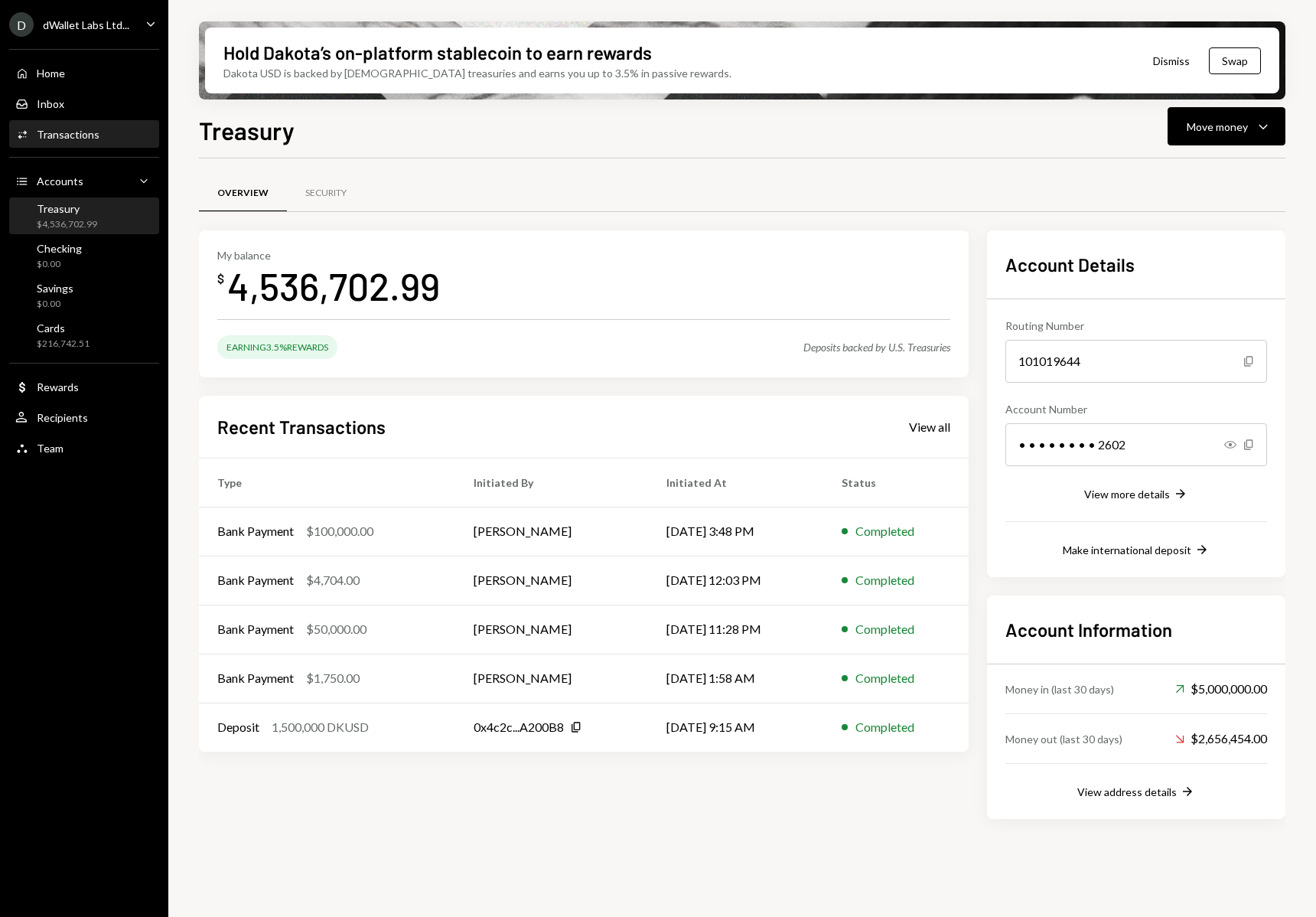
click at [106, 136] on div "Activities Transactions" at bounding box center [84, 135] width 138 height 14
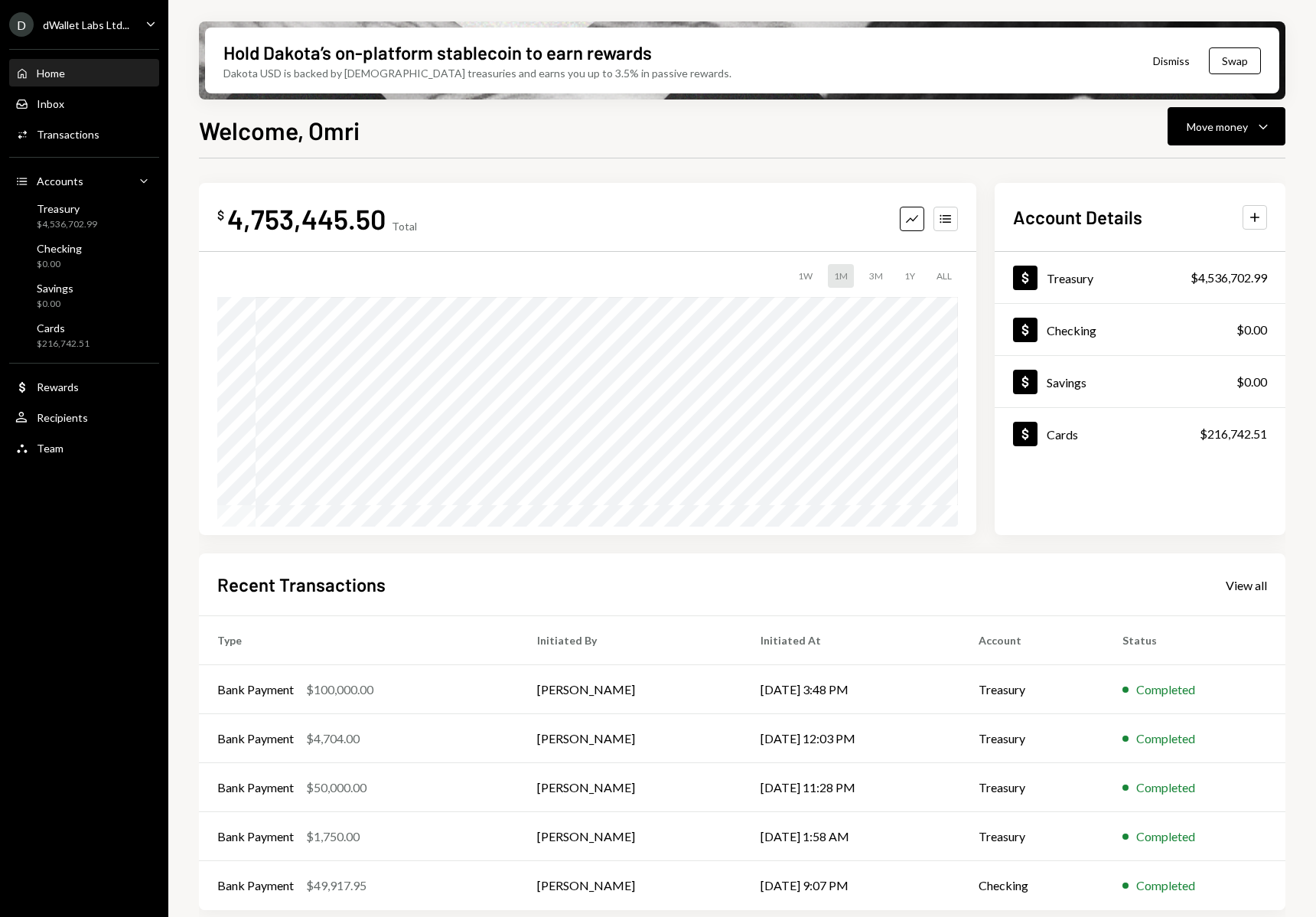
click at [899, 278] on div "1Y" at bounding box center [910, 275] width 23 height 24
click at [76, 335] on div "Cards $216,742.51" at bounding box center [64, 335] width 53 height 29
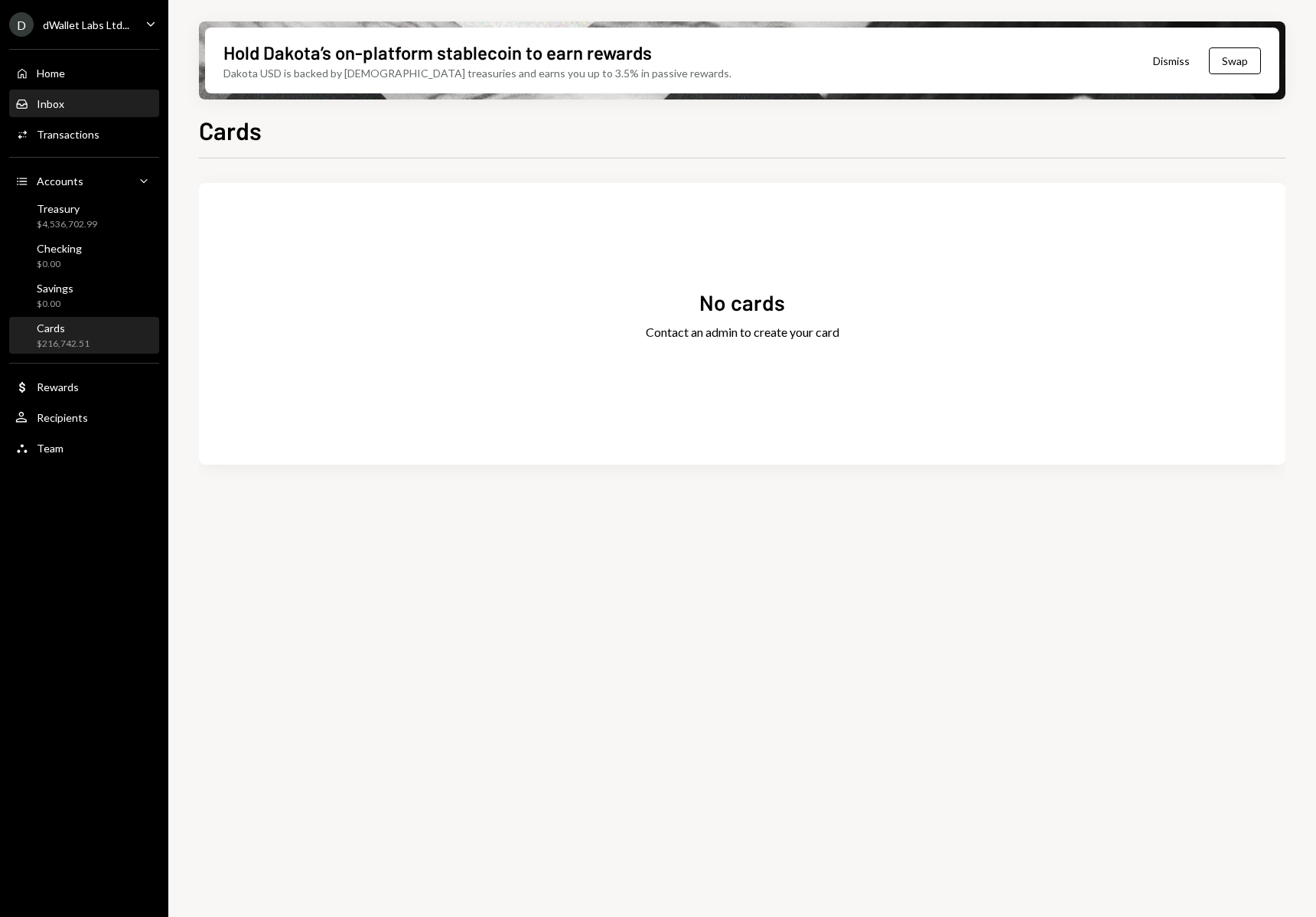
click at [51, 102] on div "Inbox" at bounding box center [50, 103] width 27 height 13
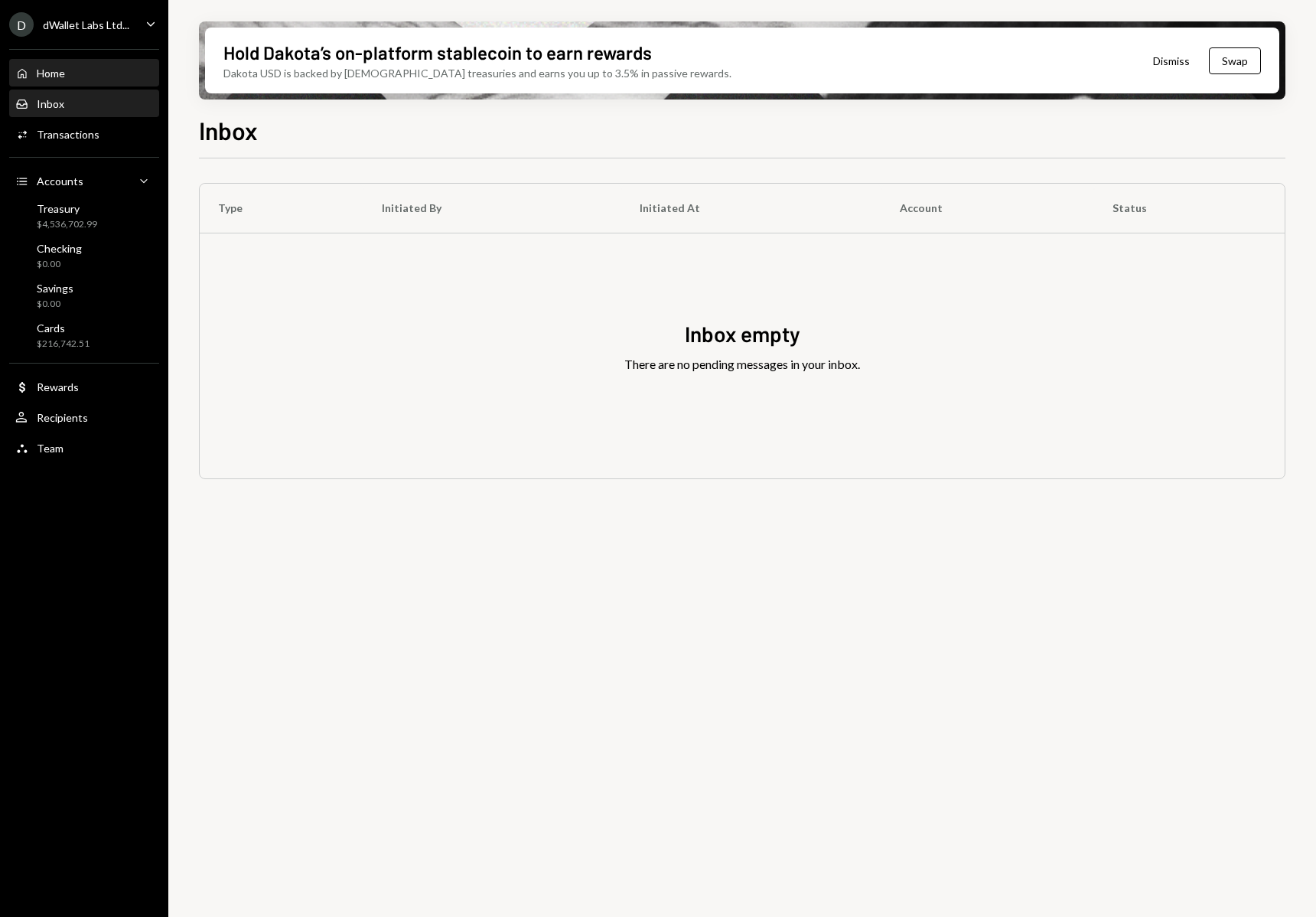
click at [68, 78] on div "Home Home" at bounding box center [84, 73] width 138 height 14
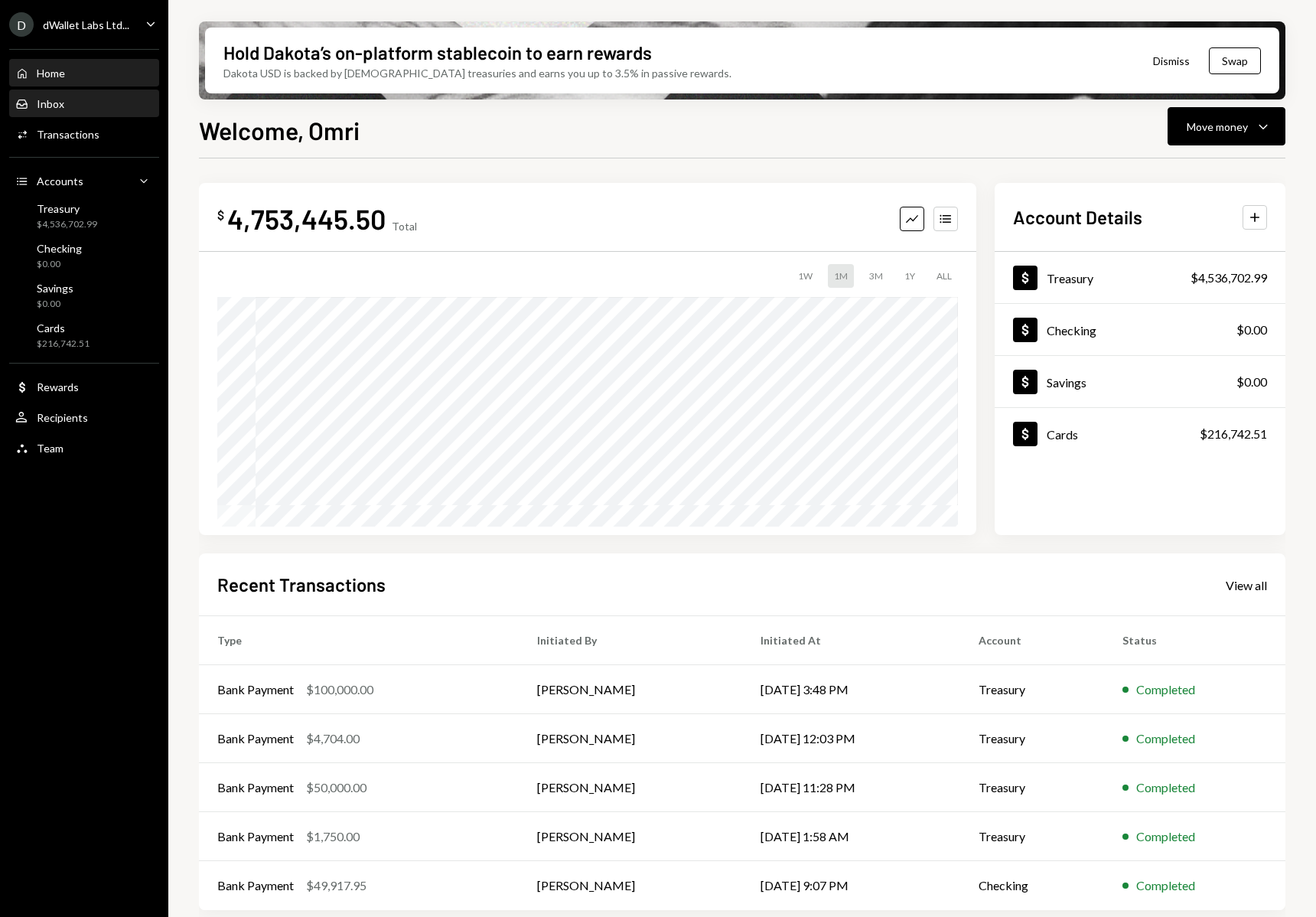
click at [59, 106] on div "Inbox" at bounding box center [50, 103] width 27 height 13
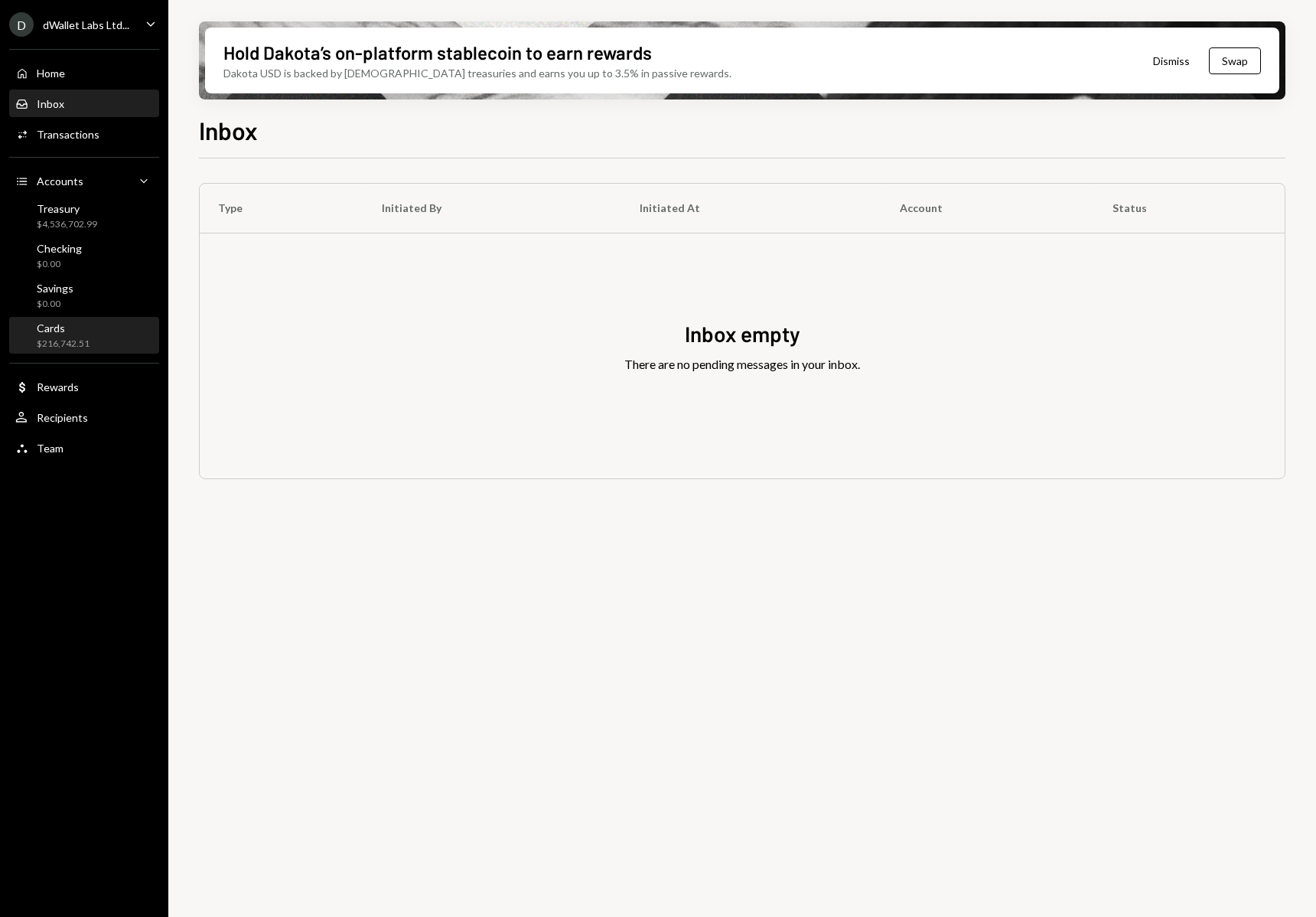
click at [72, 319] on div "Cards $216,742.51" at bounding box center [84, 336] width 138 height 35
